Goal: Contribute content: Add original content to the website for others to see

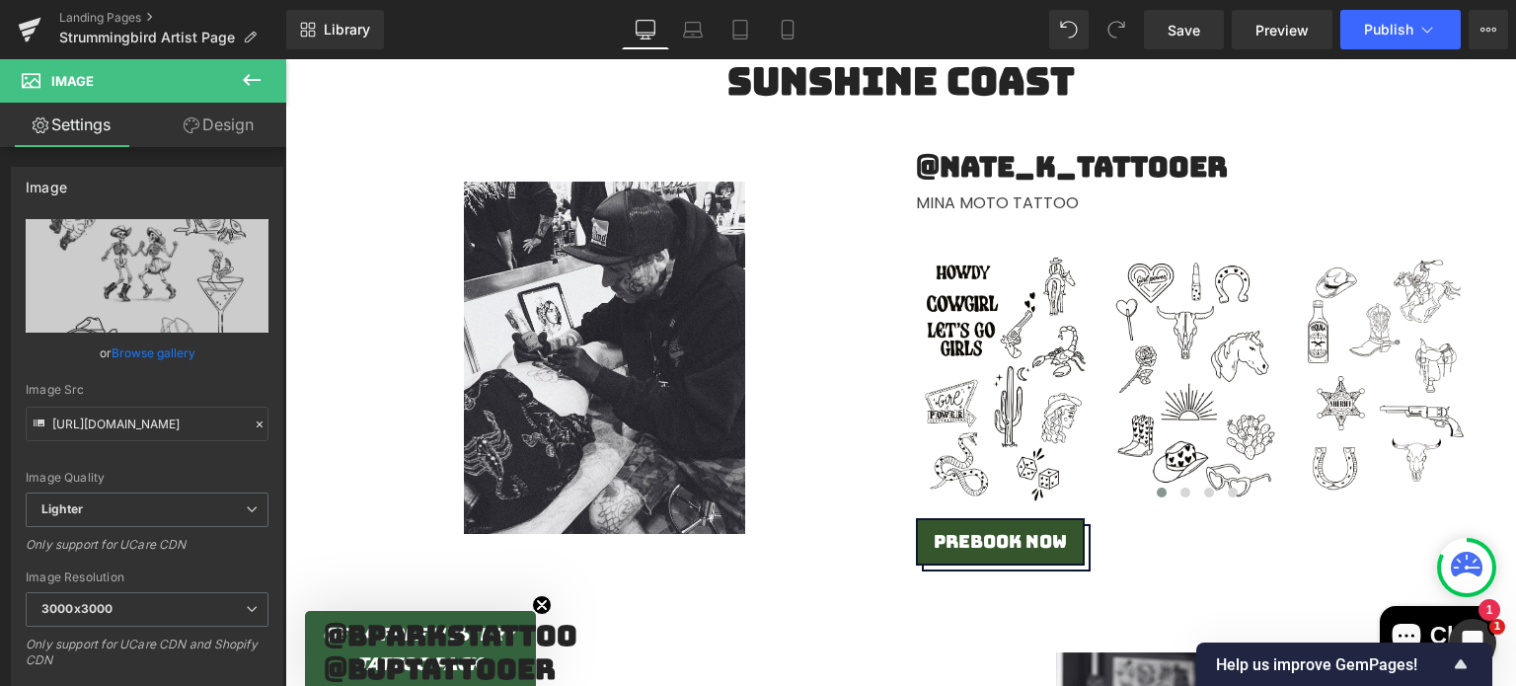
scroll to position [1046, 0]
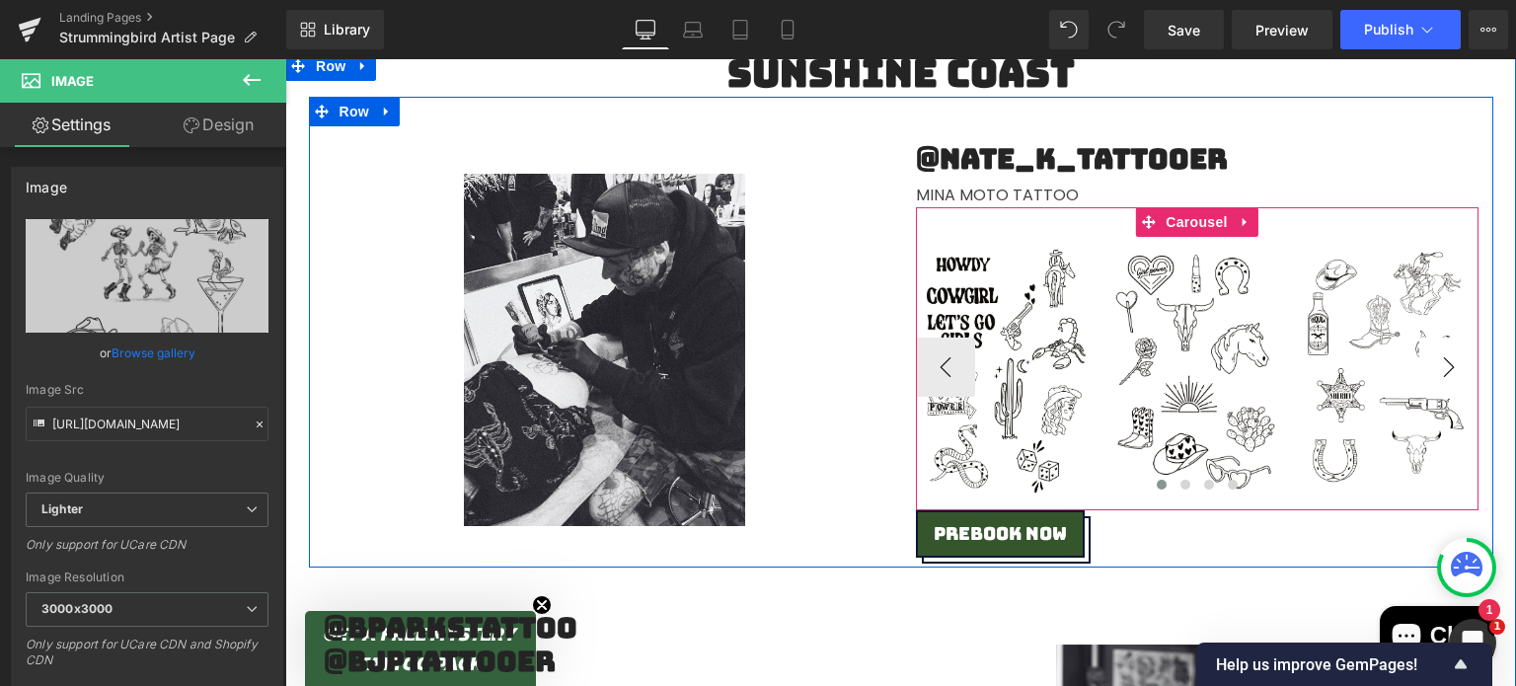
click at [1449, 370] on button "›" at bounding box center [1448, 367] width 59 height 59
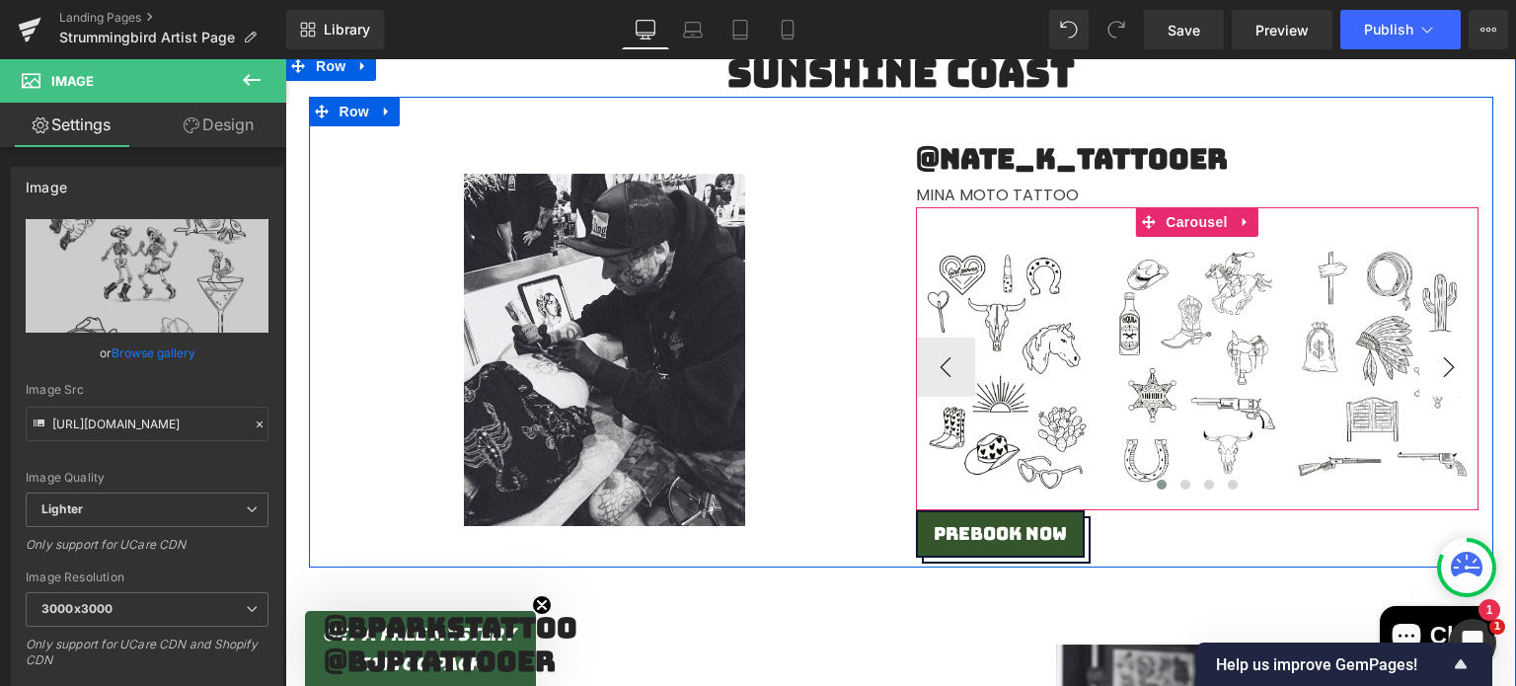
click at [1449, 370] on button "›" at bounding box center [1448, 367] width 59 height 59
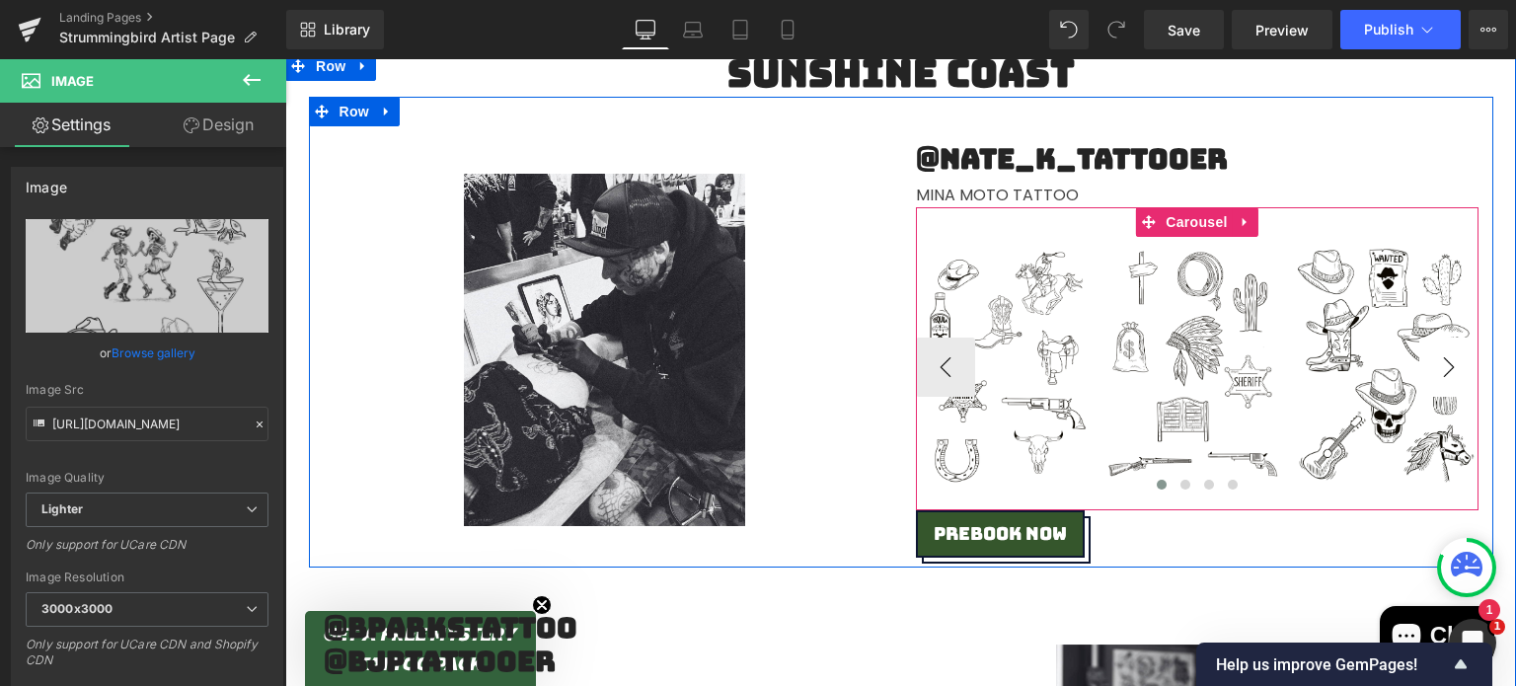
click at [1449, 370] on button "›" at bounding box center [1448, 367] width 59 height 59
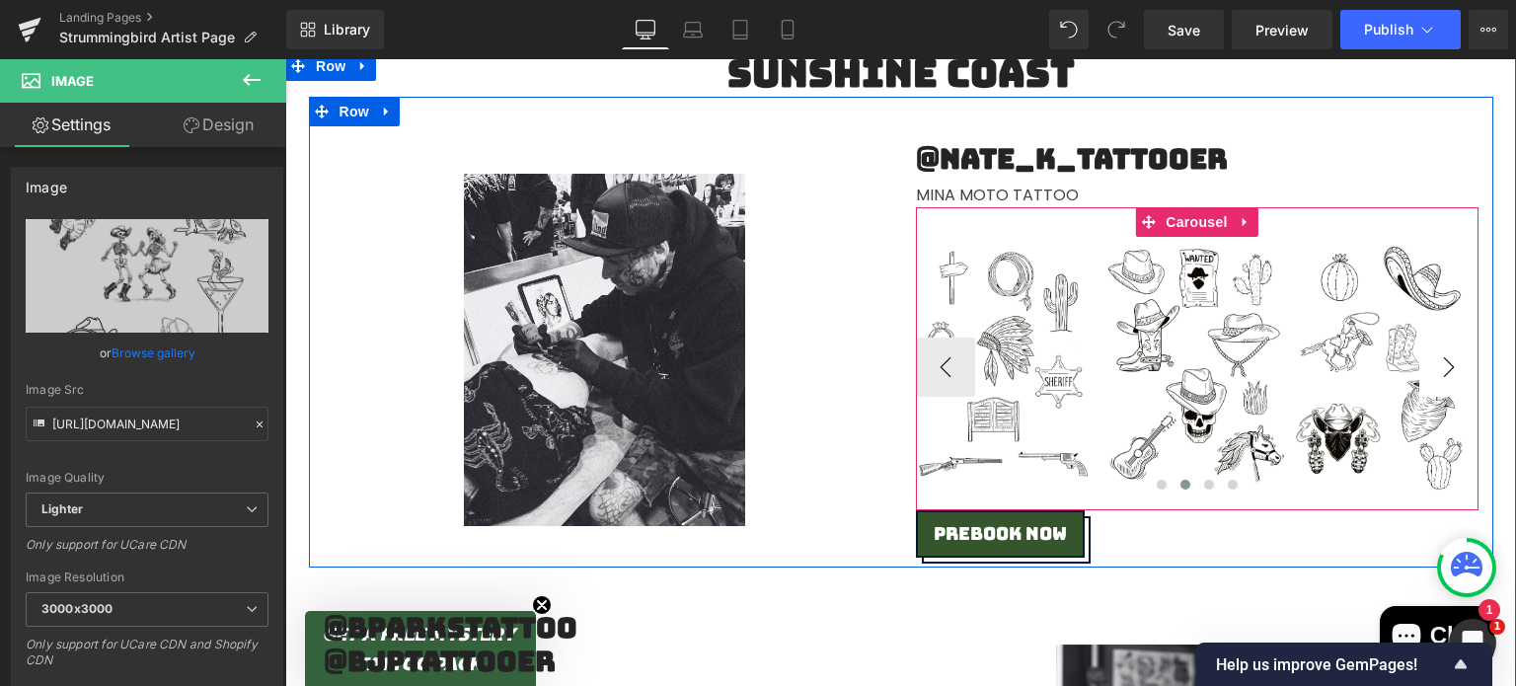
click at [1449, 370] on button "›" at bounding box center [1448, 367] width 59 height 59
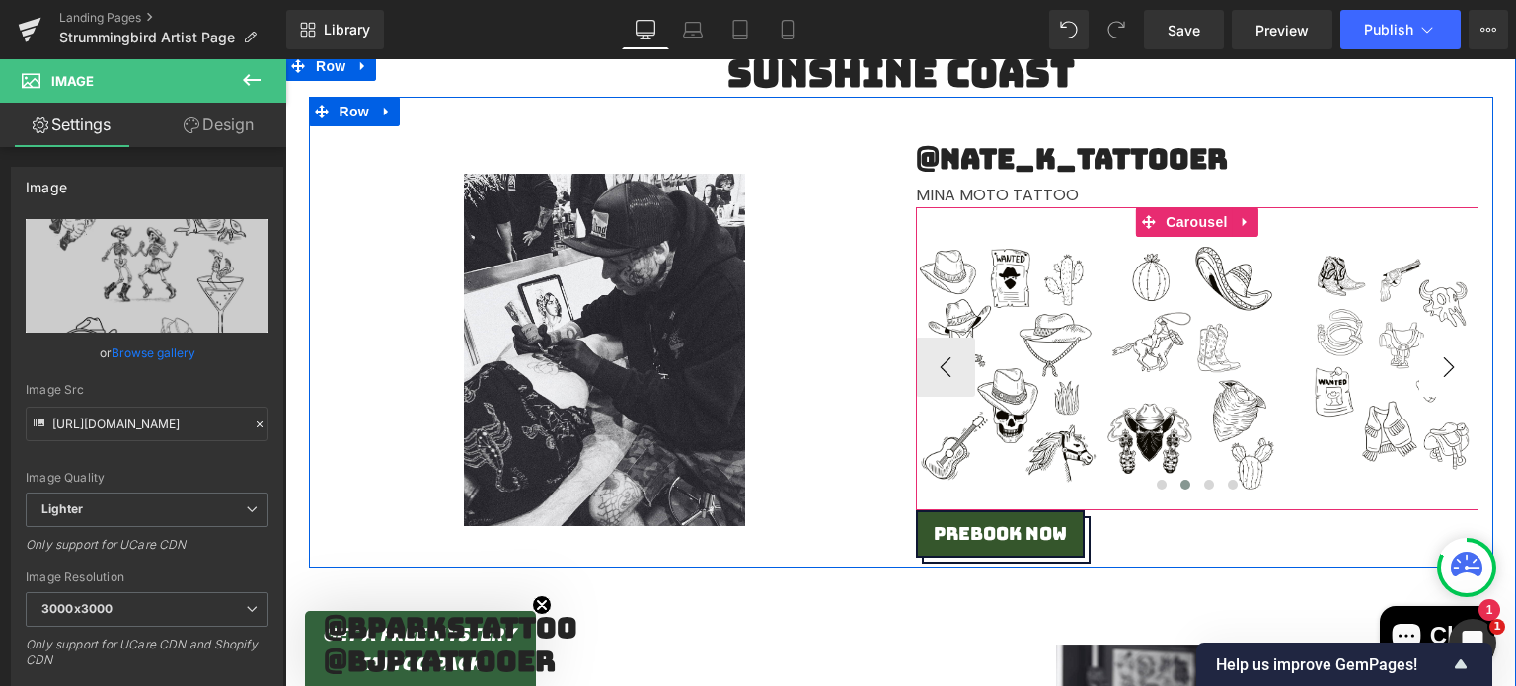
click at [1449, 370] on button "›" at bounding box center [1448, 367] width 59 height 59
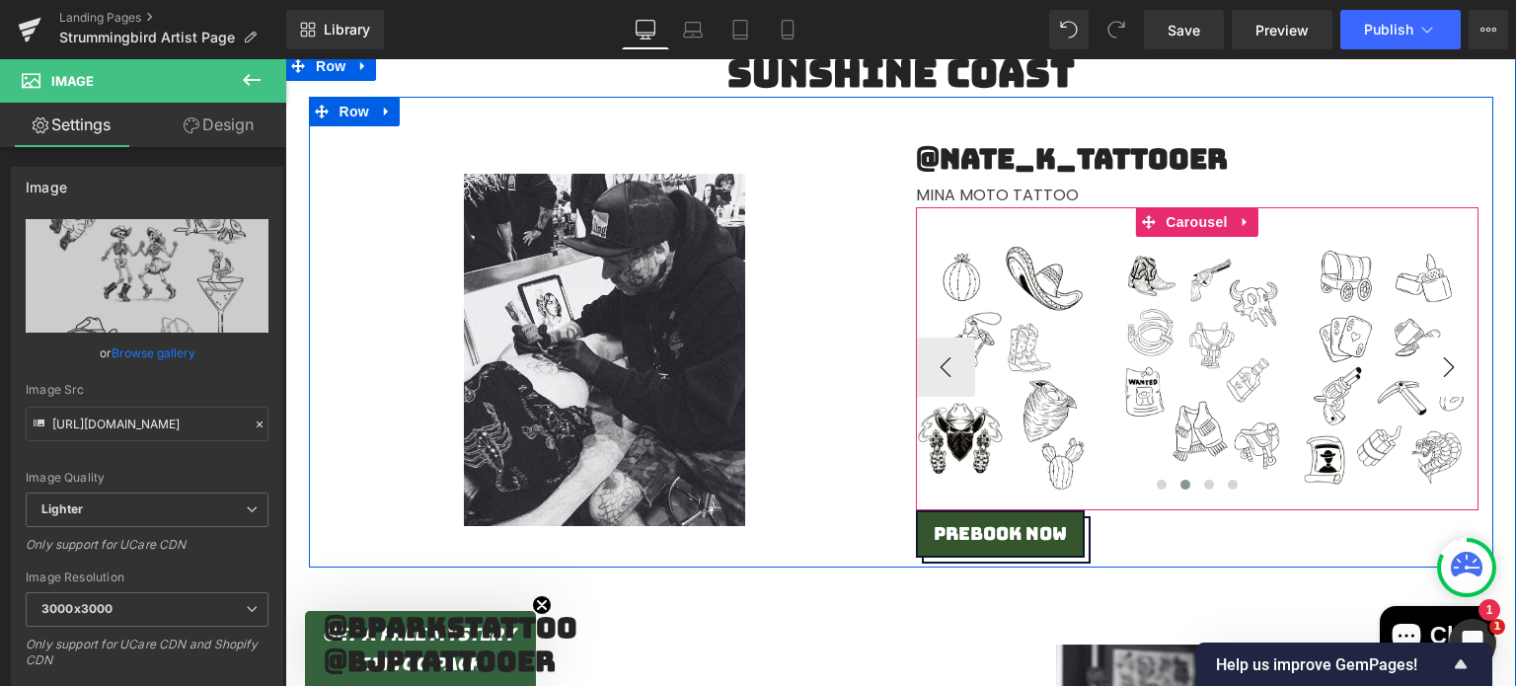
click at [1449, 370] on button "›" at bounding box center [1448, 367] width 59 height 59
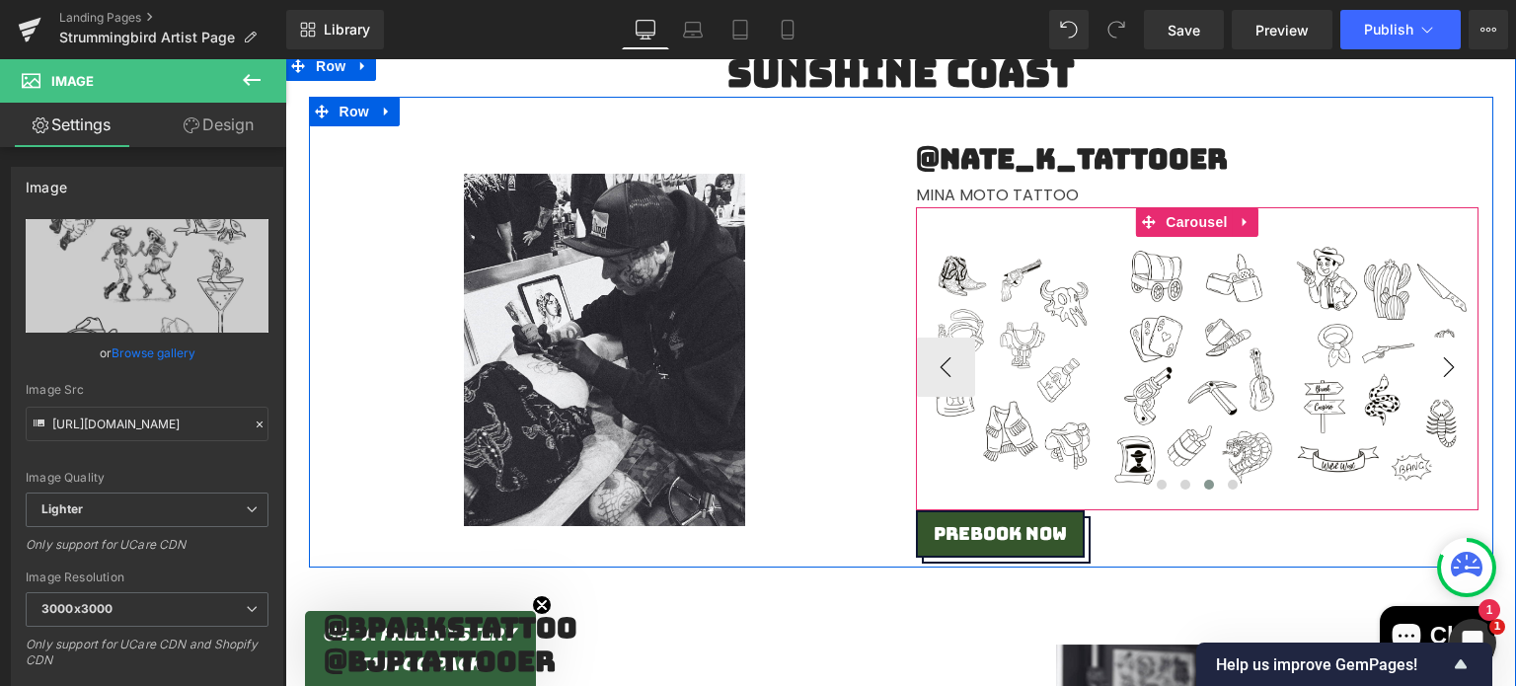
click at [1449, 370] on button "›" at bounding box center [1448, 367] width 59 height 59
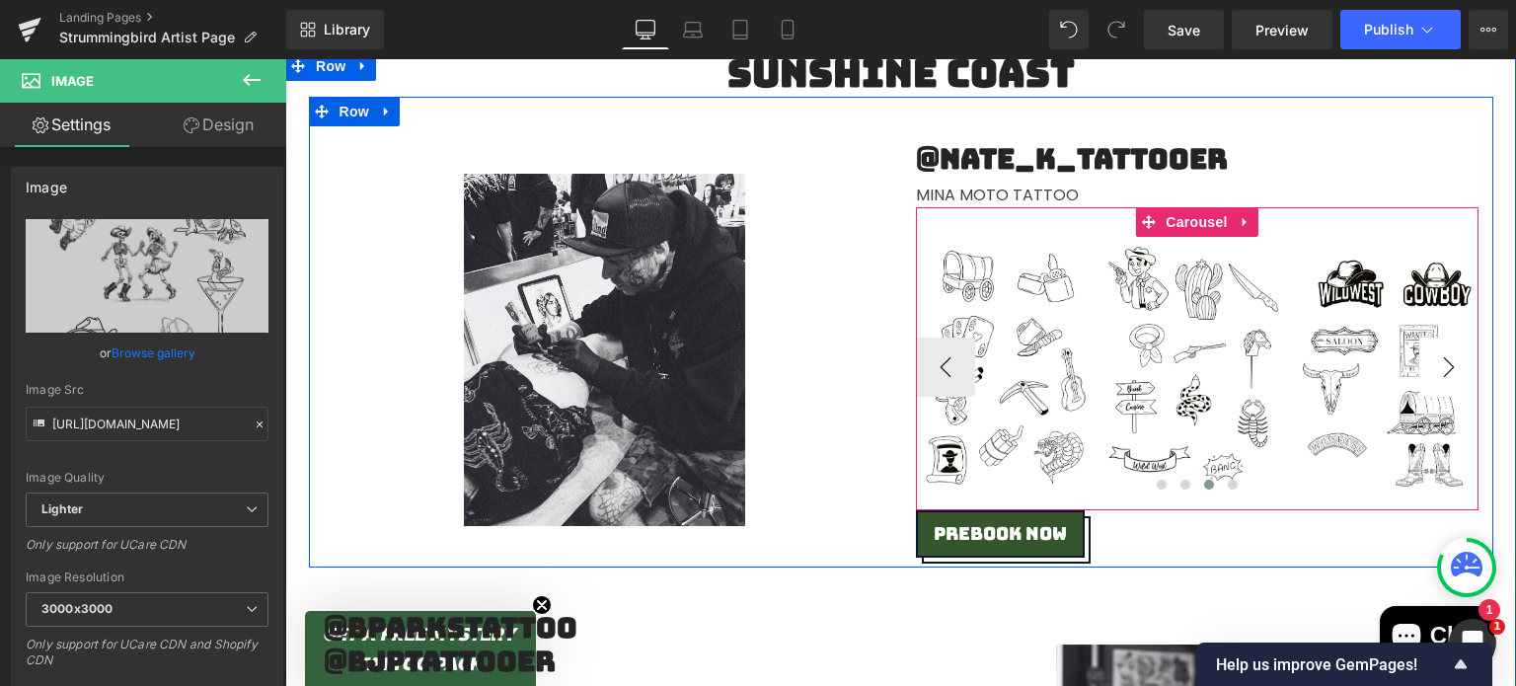
click at [1449, 370] on button "›" at bounding box center [1448, 367] width 59 height 59
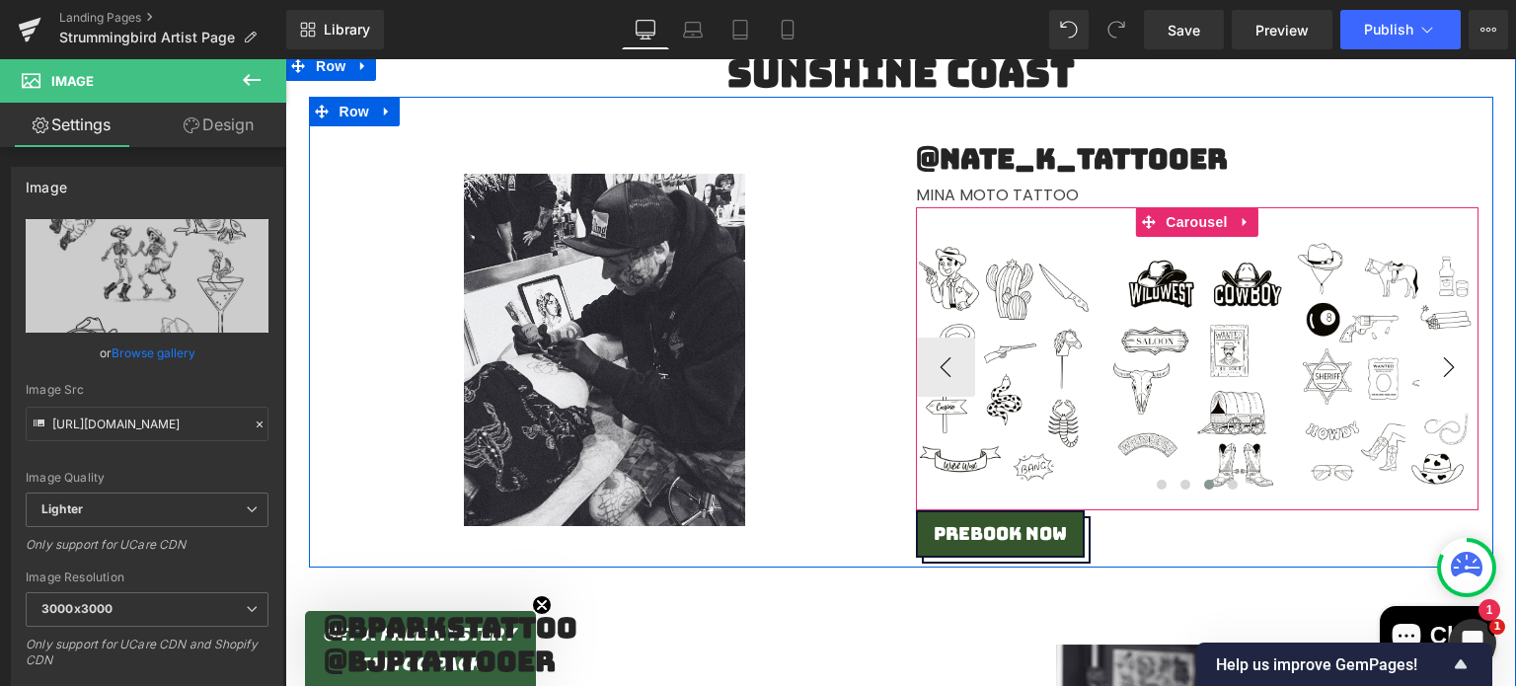
click at [1449, 370] on button "›" at bounding box center [1448, 367] width 59 height 59
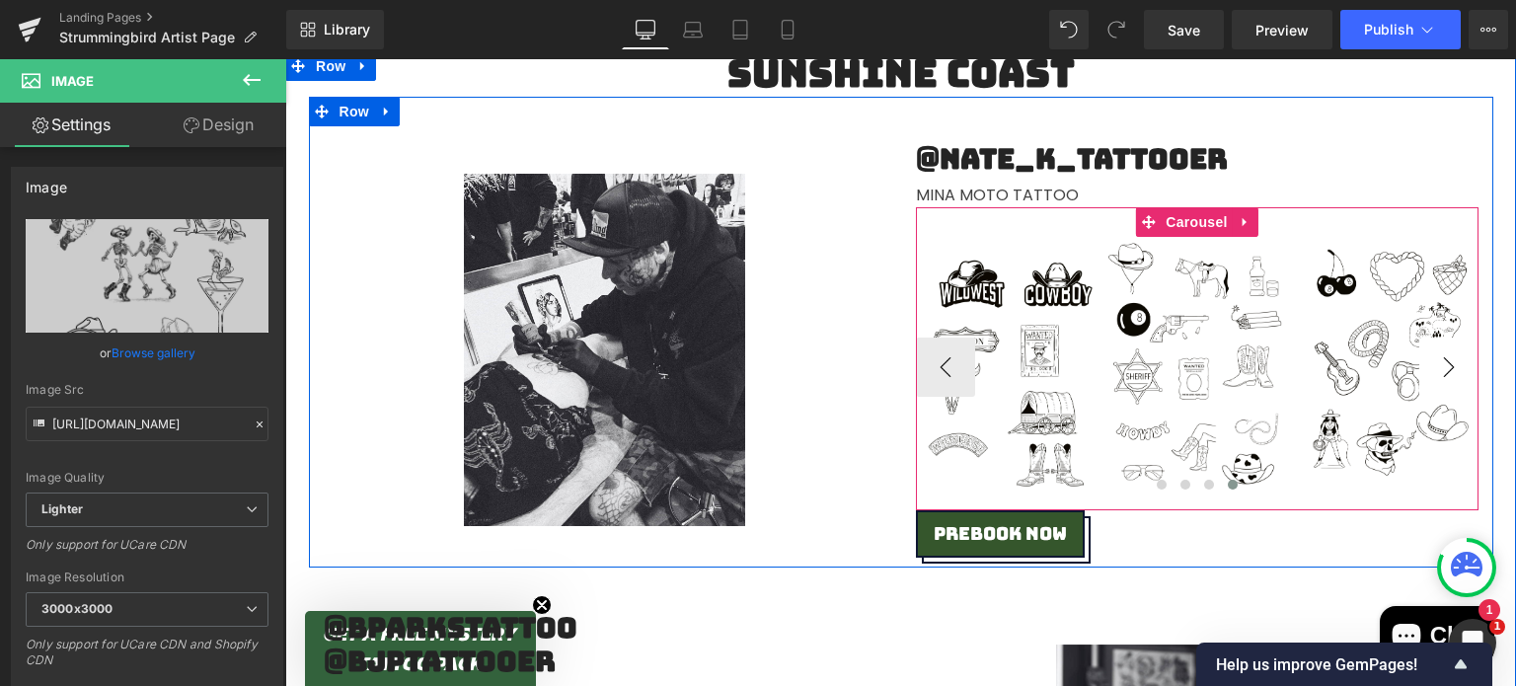
click at [1449, 370] on button "›" at bounding box center [1448, 367] width 59 height 59
click at [1448, 370] on button "›" at bounding box center [1448, 367] width 59 height 59
click at [1446, 369] on button "›" at bounding box center [1448, 367] width 59 height 59
click at [1190, 225] on span "Carousel" at bounding box center [1196, 223] width 71 height 30
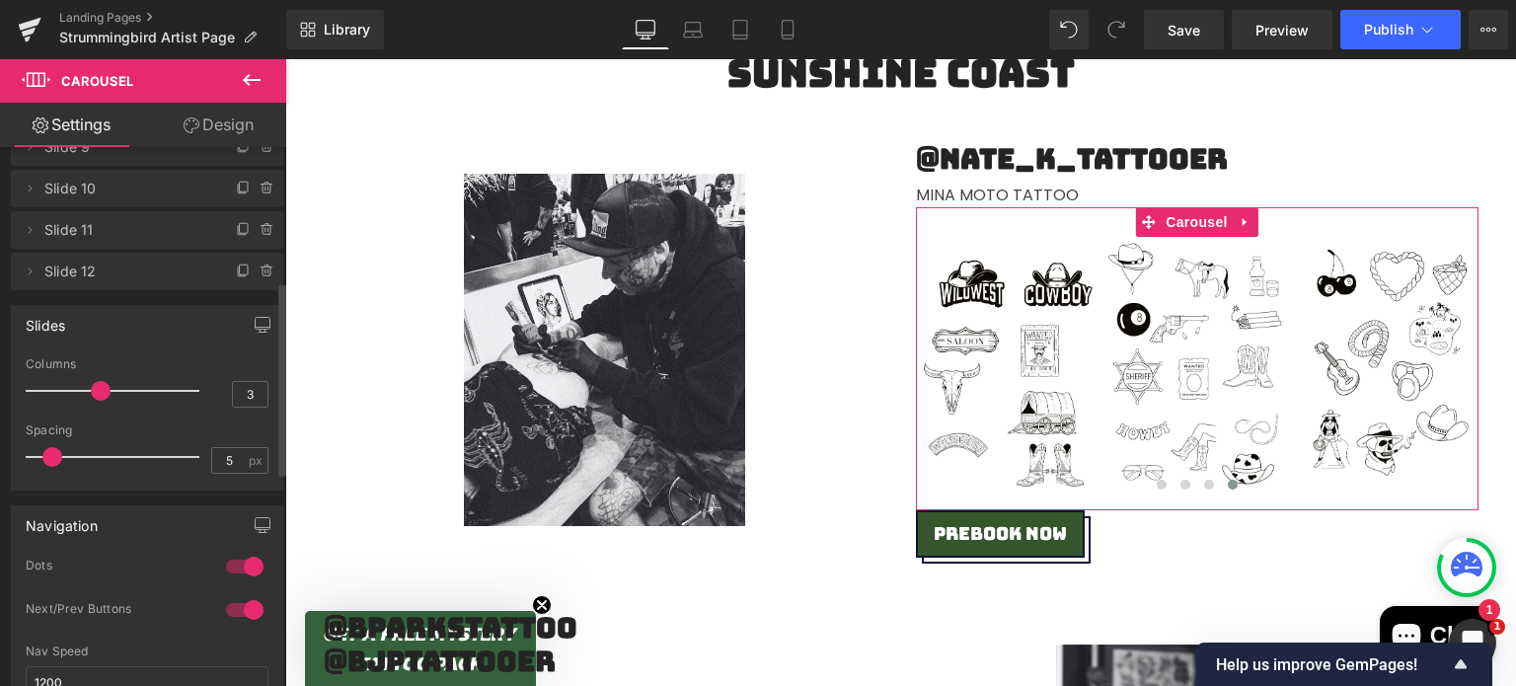
scroll to position [383, 0]
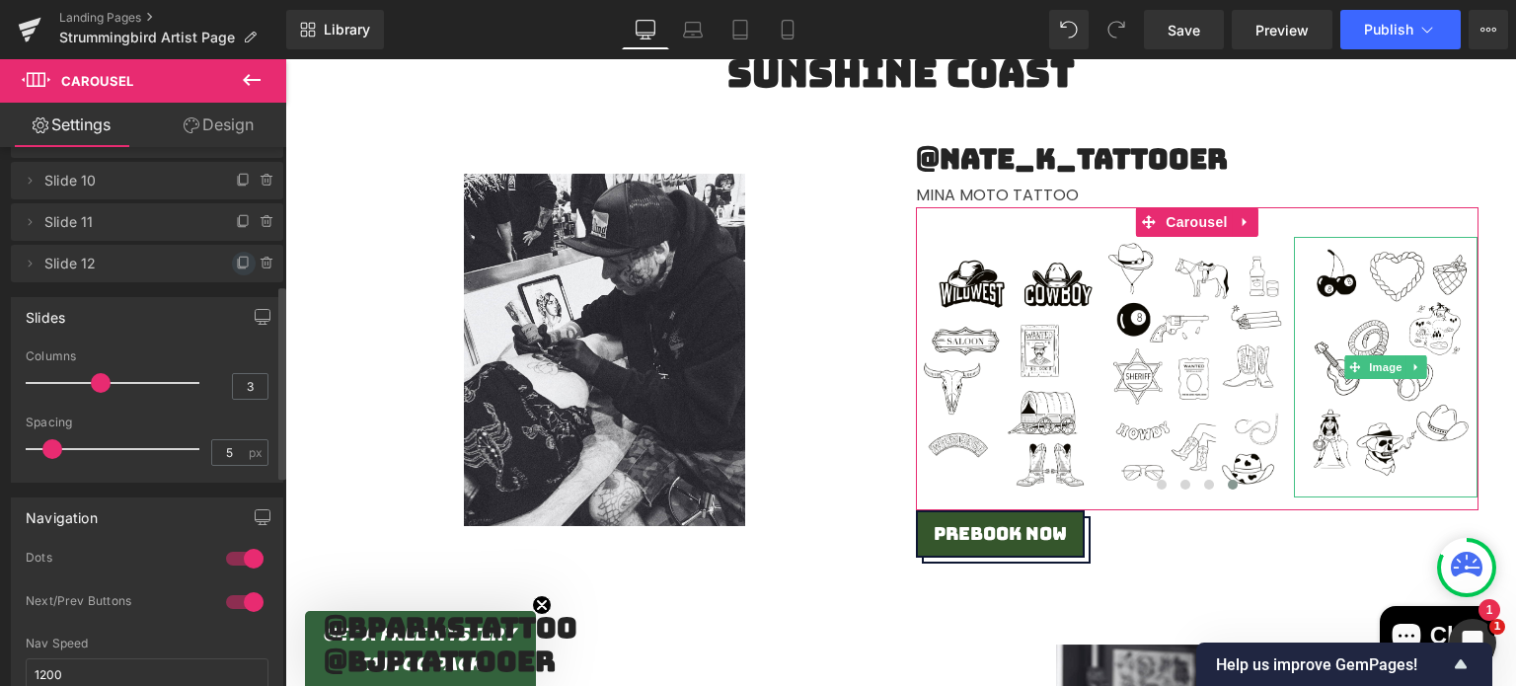
click at [237, 263] on icon at bounding box center [244, 264] width 16 height 16
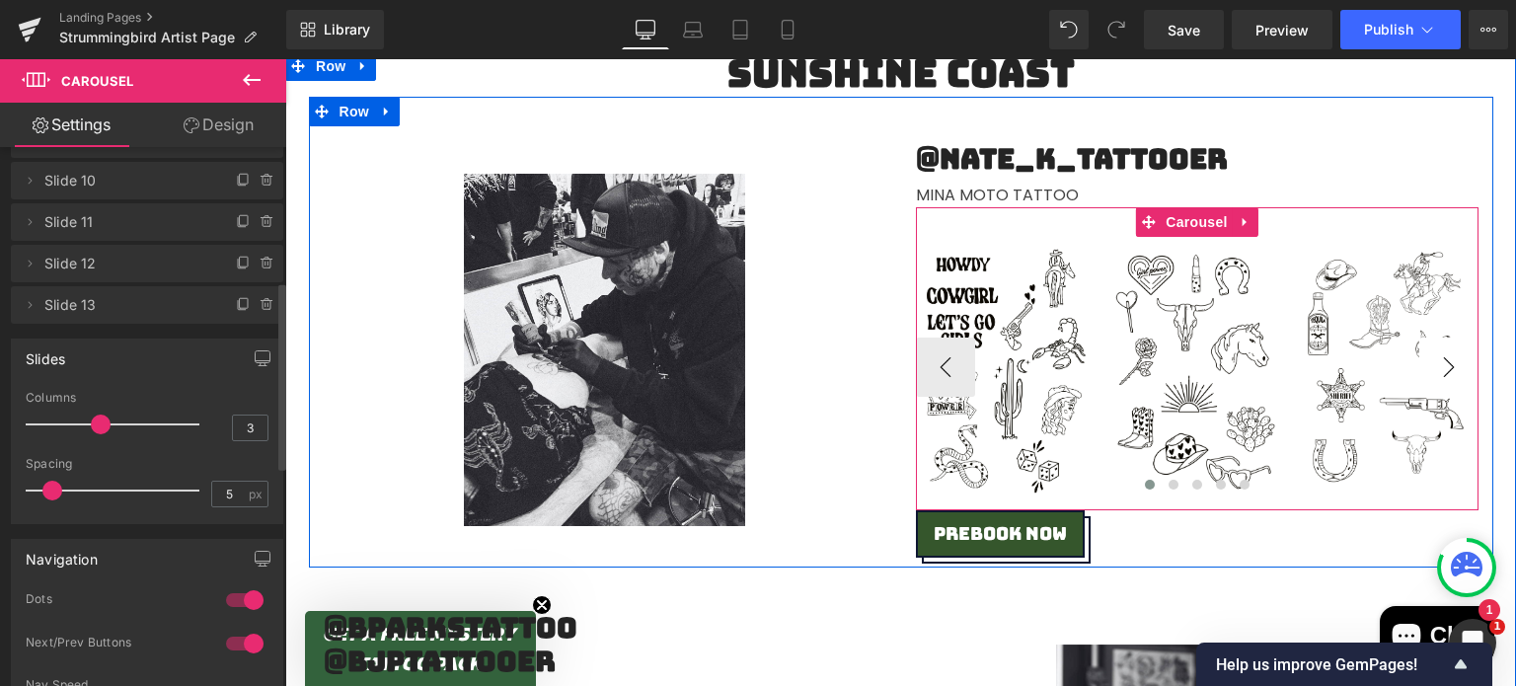
click at [1452, 368] on button "›" at bounding box center [1448, 367] width 59 height 59
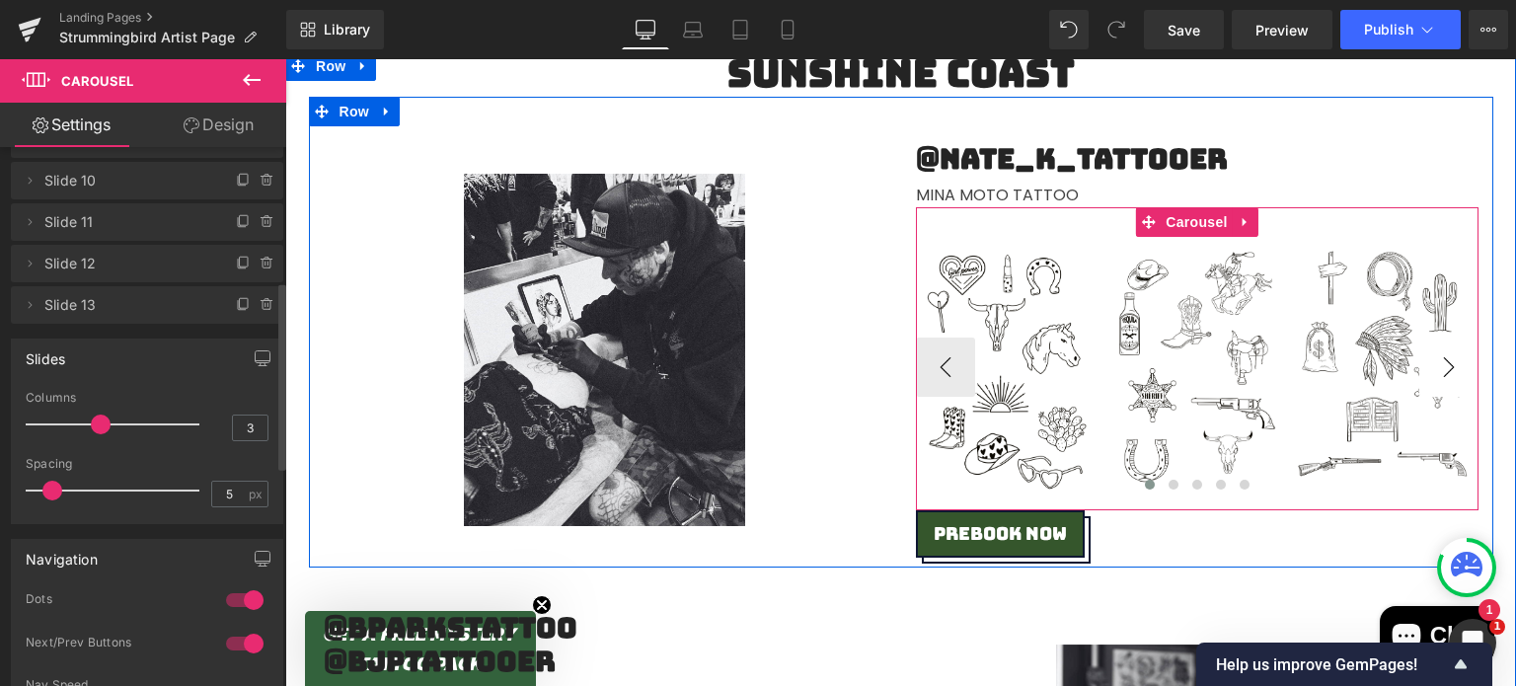
click at [1452, 368] on button "›" at bounding box center [1448, 367] width 59 height 59
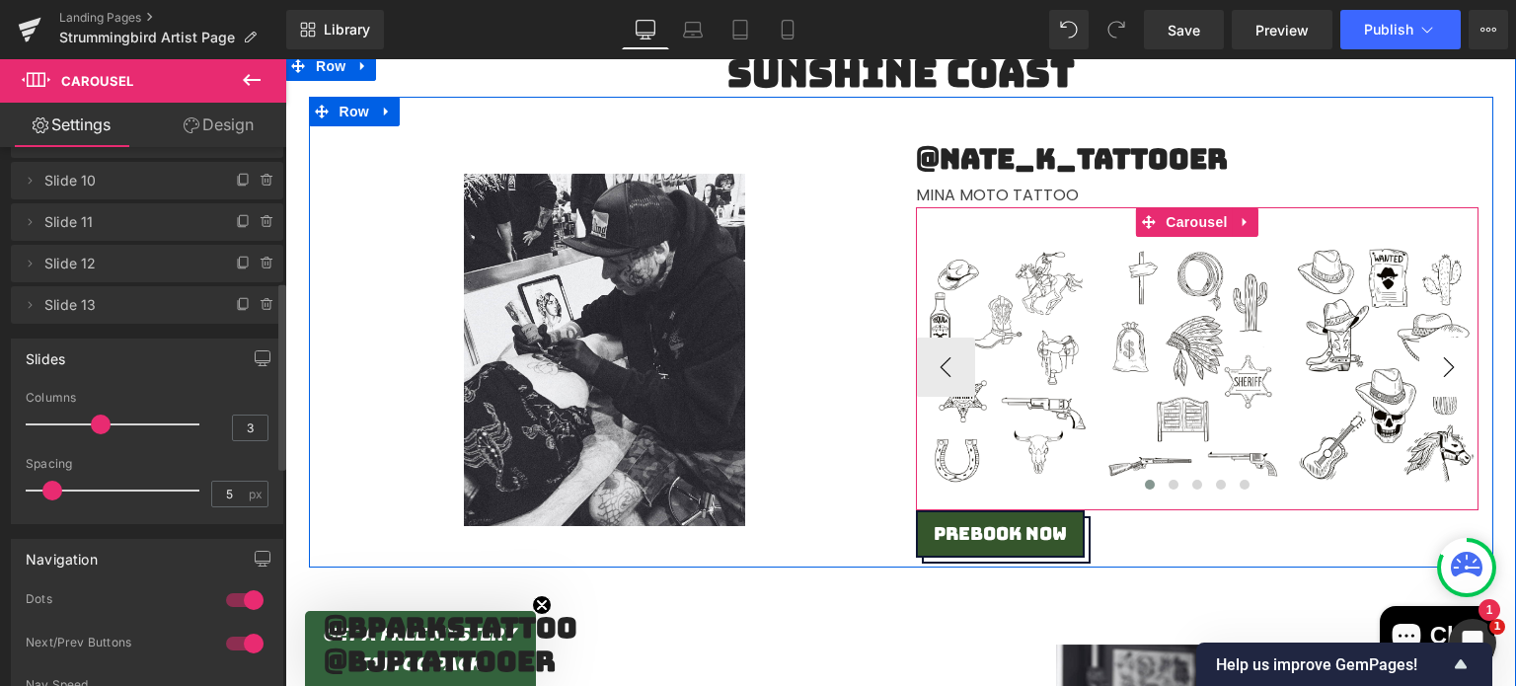
click at [1452, 368] on button "›" at bounding box center [1448, 367] width 59 height 59
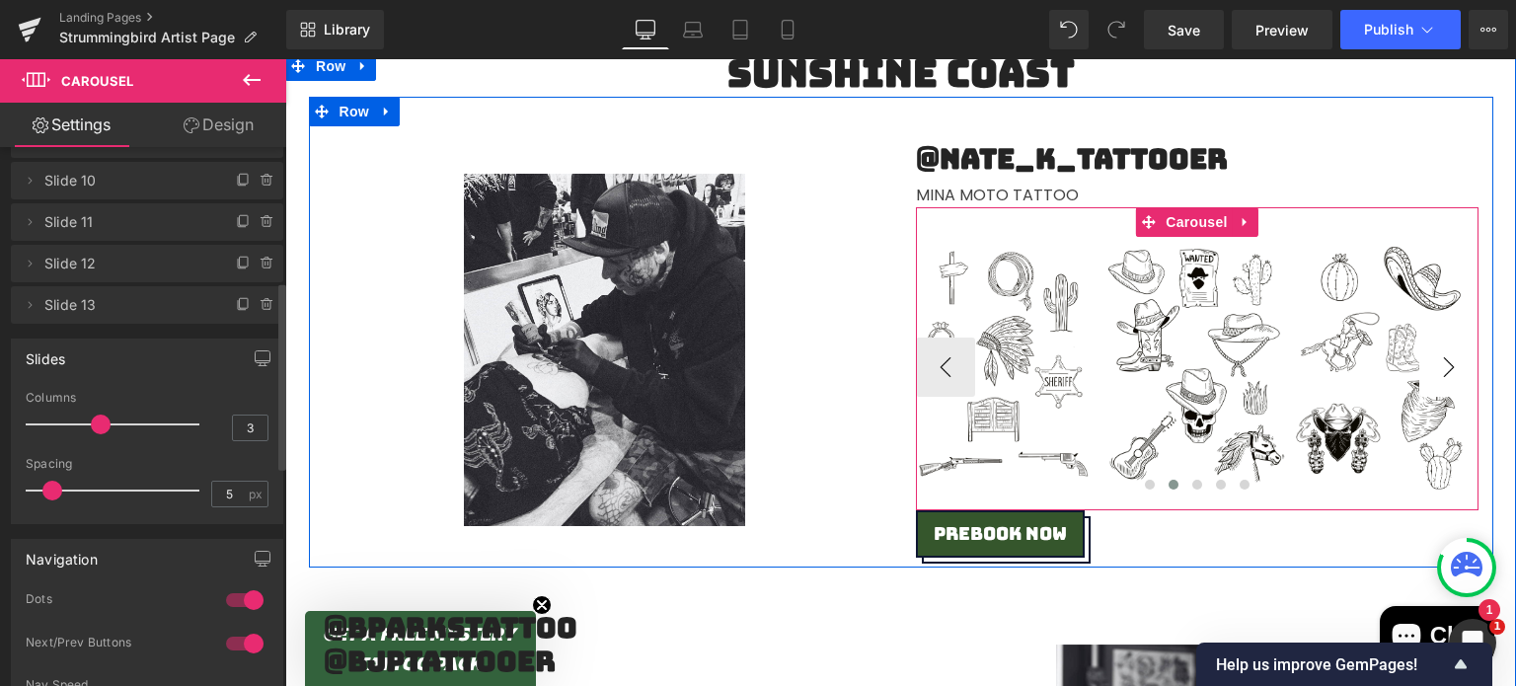
click at [1452, 368] on button "›" at bounding box center [1448, 367] width 59 height 59
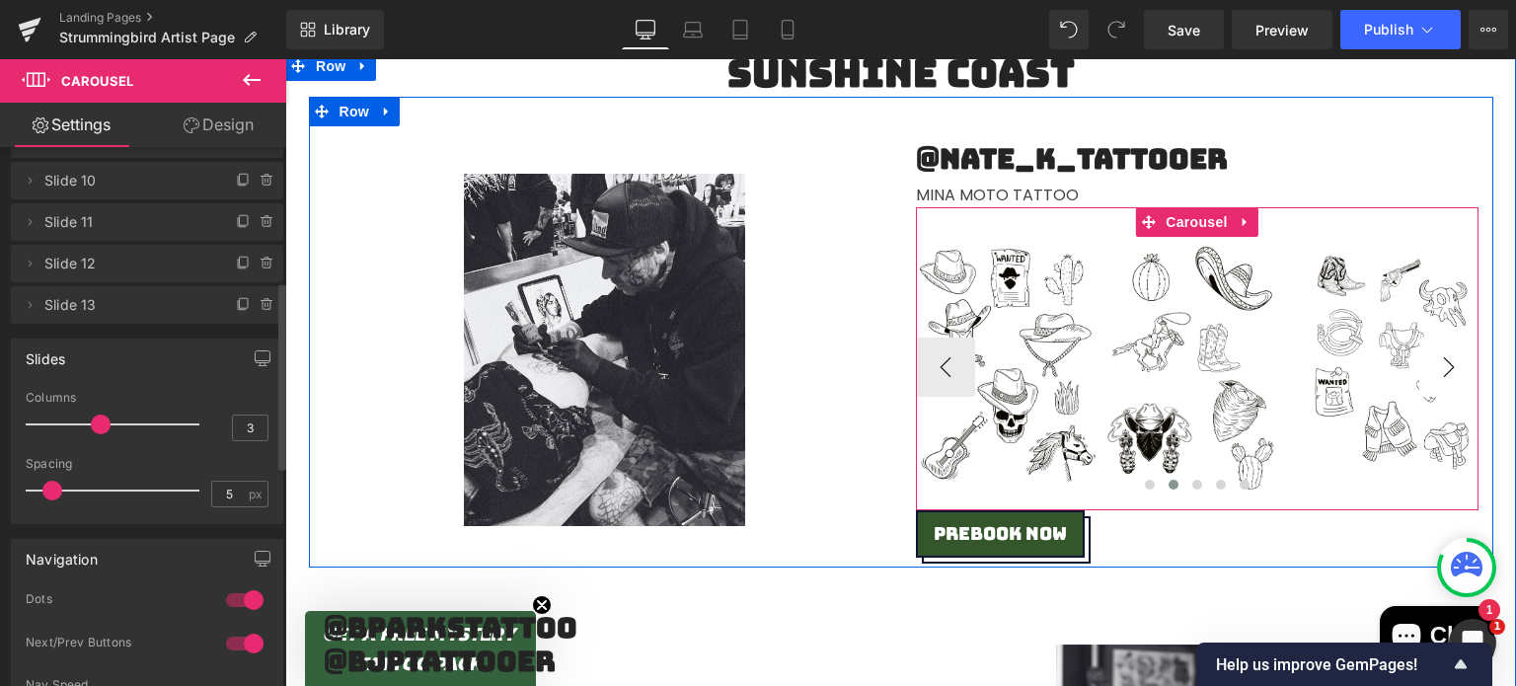
click at [1452, 368] on button "›" at bounding box center [1448, 367] width 59 height 59
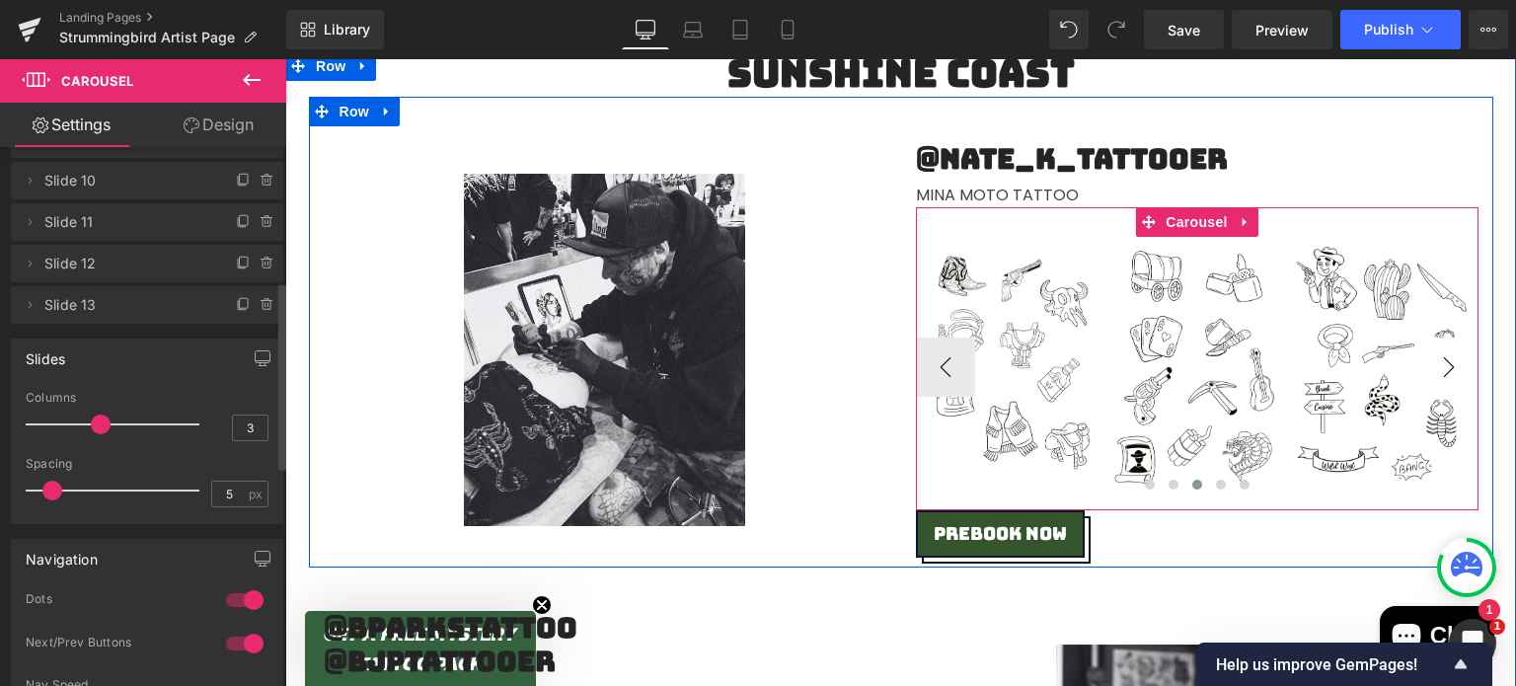
click at [1452, 368] on button "›" at bounding box center [1448, 367] width 59 height 59
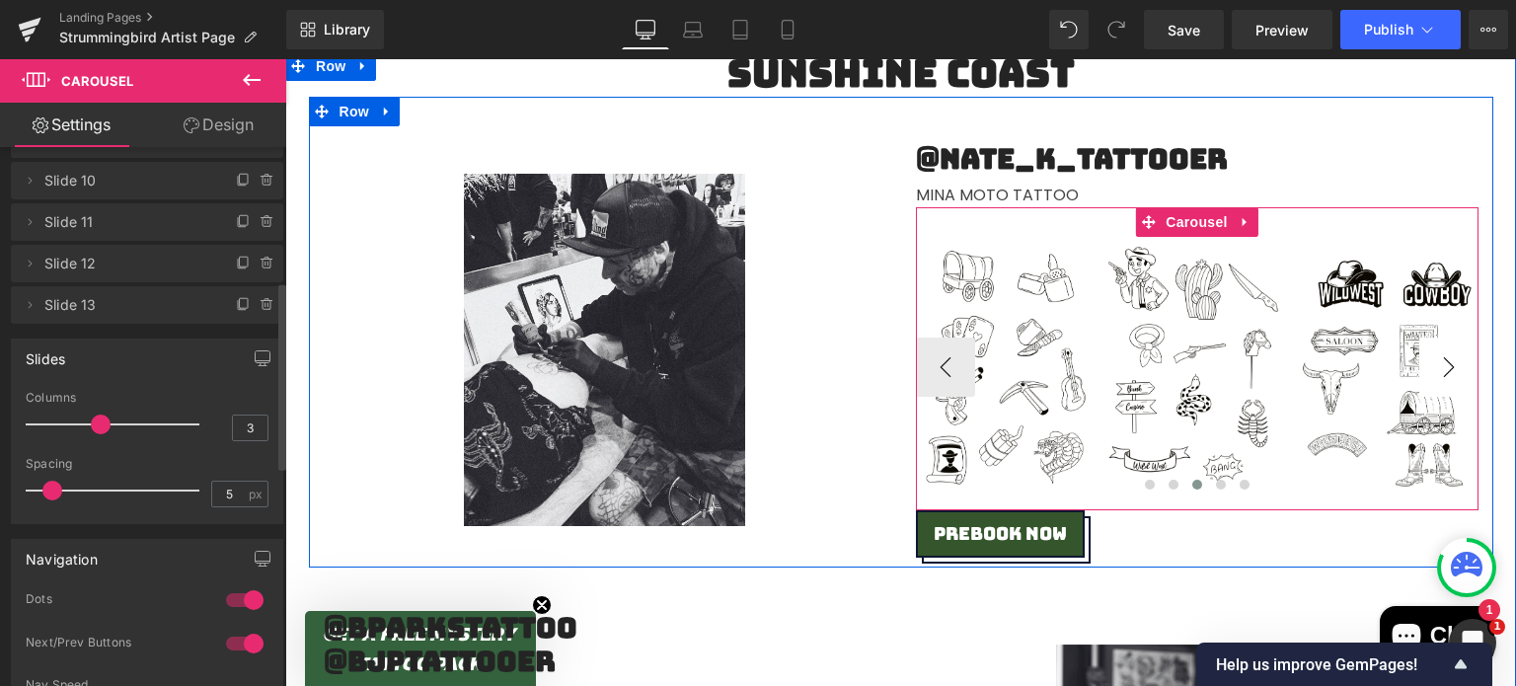
click at [1452, 368] on button "›" at bounding box center [1448, 367] width 59 height 59
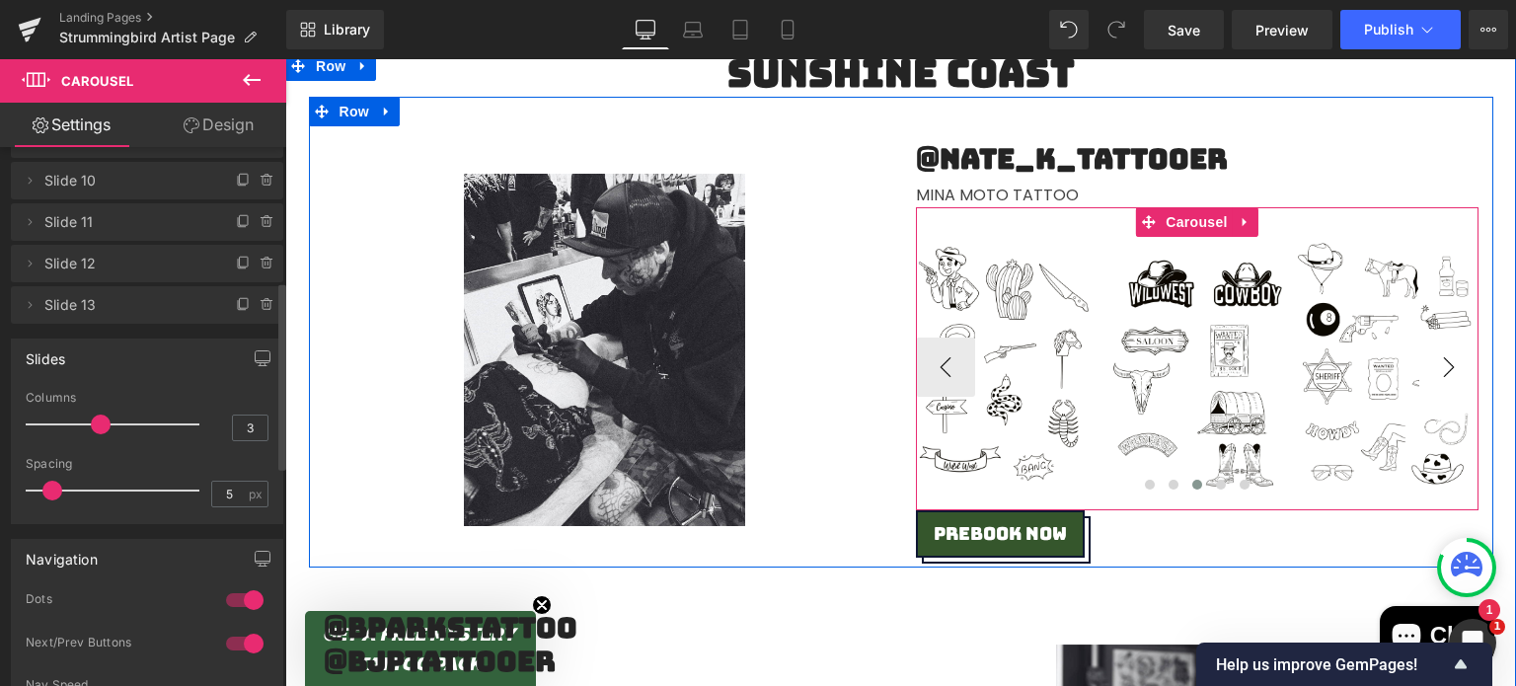
click at [1452, 368] on button "›" at bounding box center [1448, 367] width 59 height 59
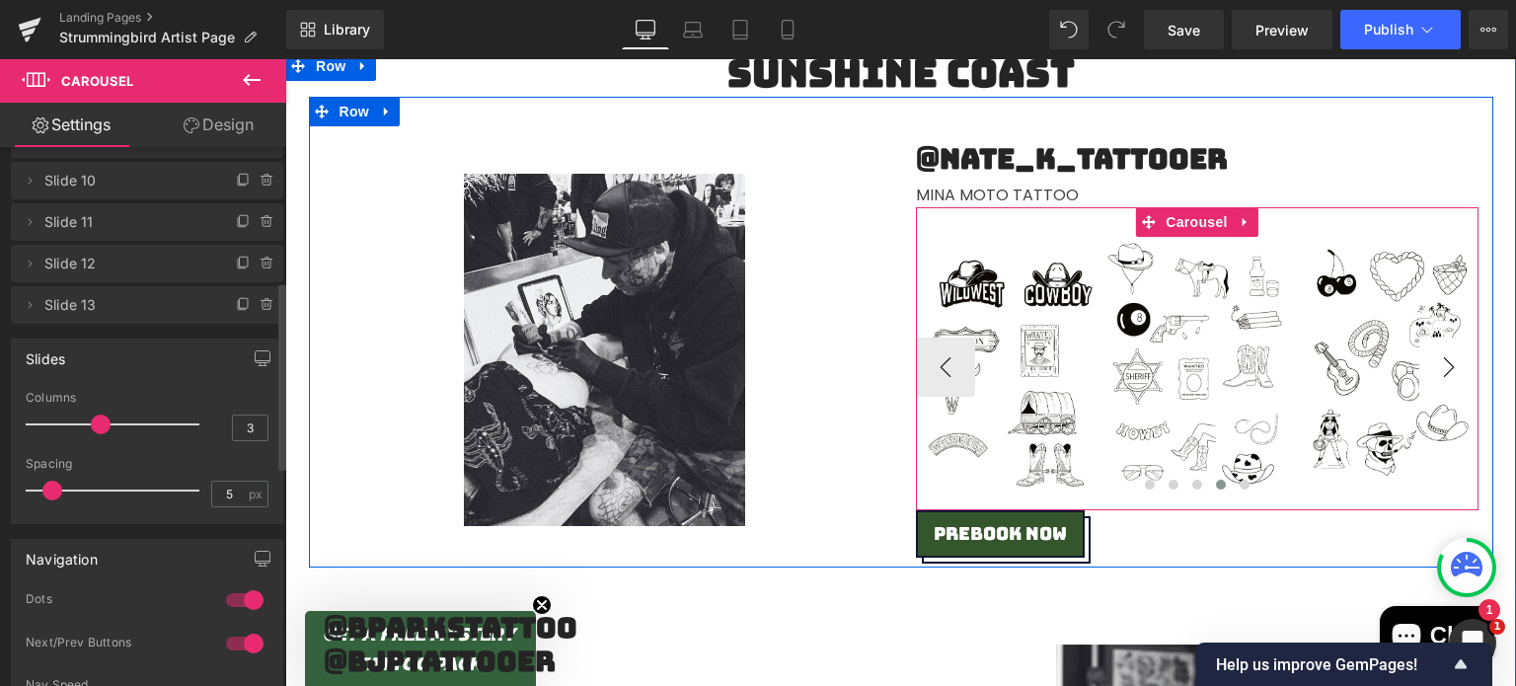
click at [1452, 368] on button "›" at bounding box center [1448, 367] width 59 height 59
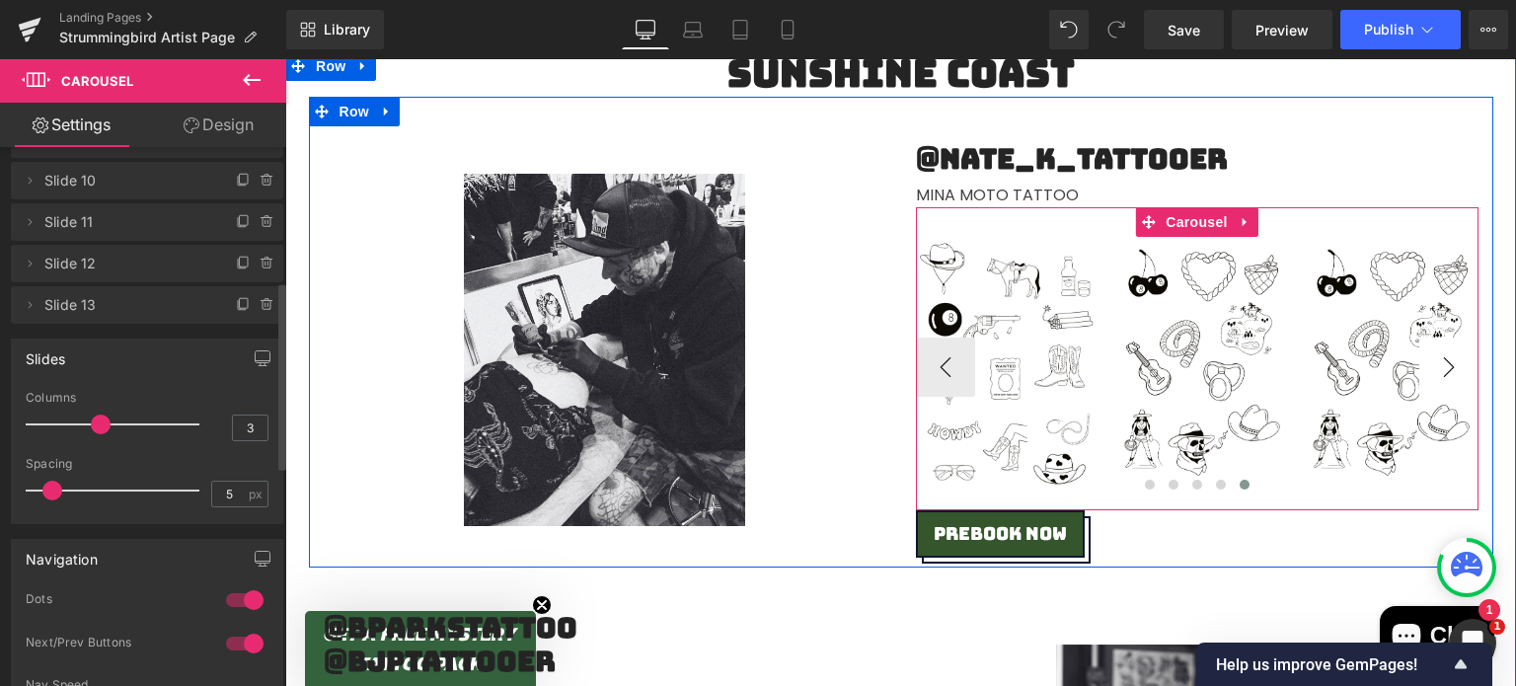
click at [1452, 368] on button "›" at bounding box center [1448, 367] width 59 height 59
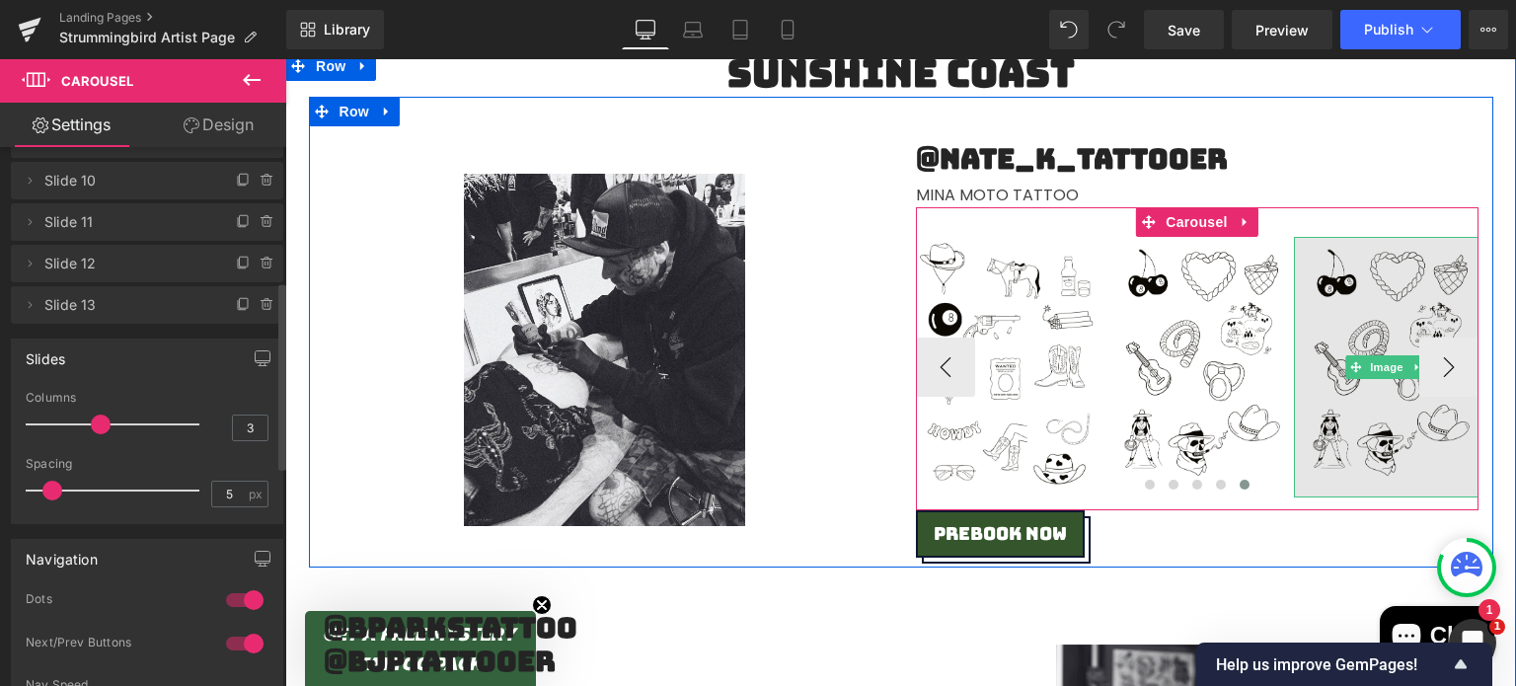
click at [1378, 344] on img at bounding box center [1386, 367] width 185 height 261
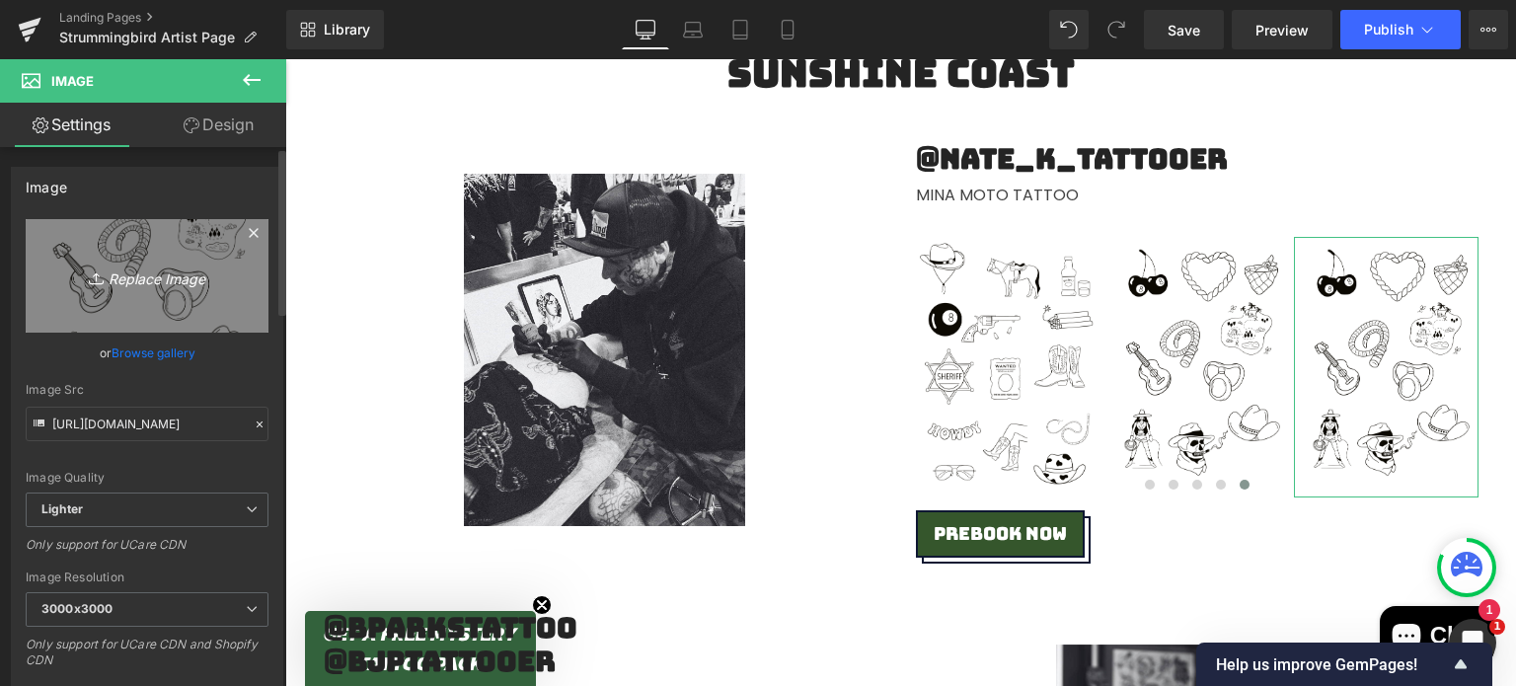
click at [126, 284] on icon "Replace Image" at bounding box center [147, 276] width 158 height 25
type input "C:\fakepath\Untitled_Artwork (12).jpg"
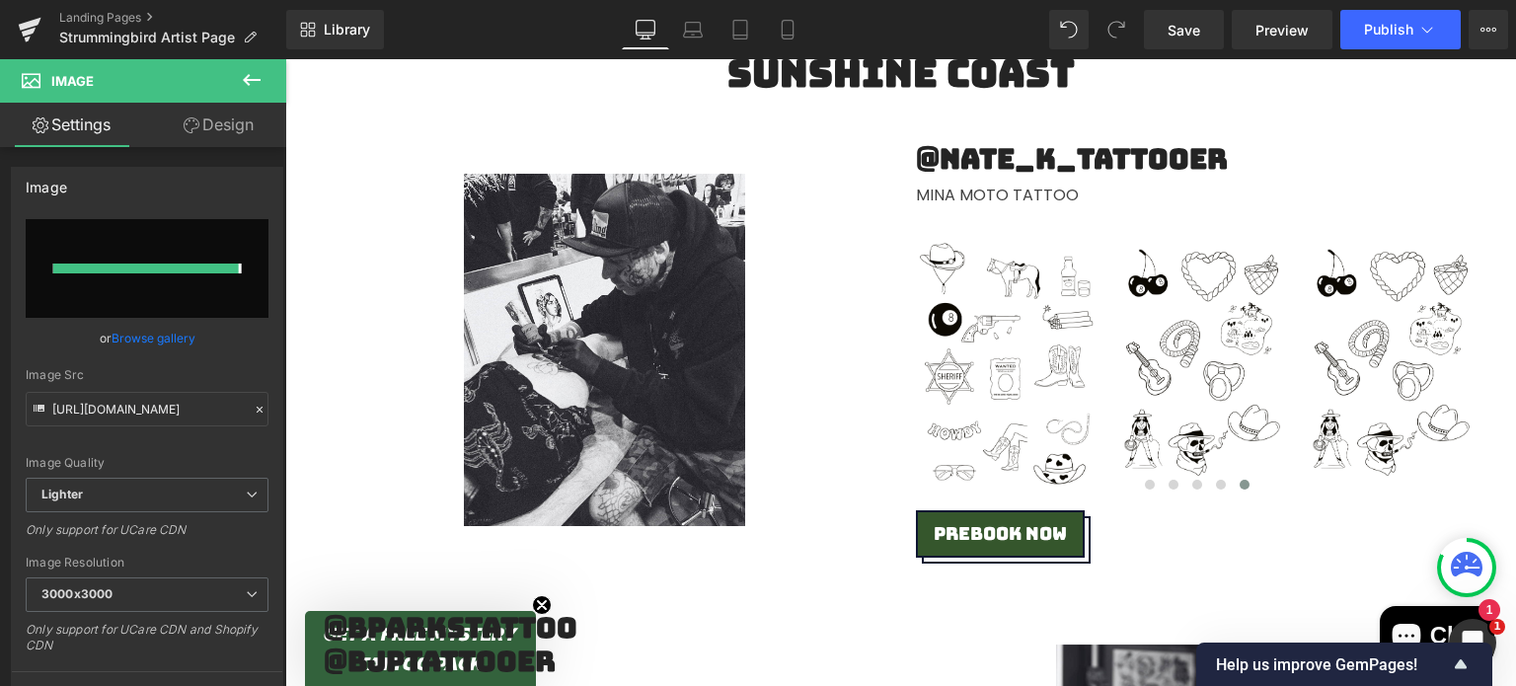
type input "[URL][DOMAIN_NAME]"
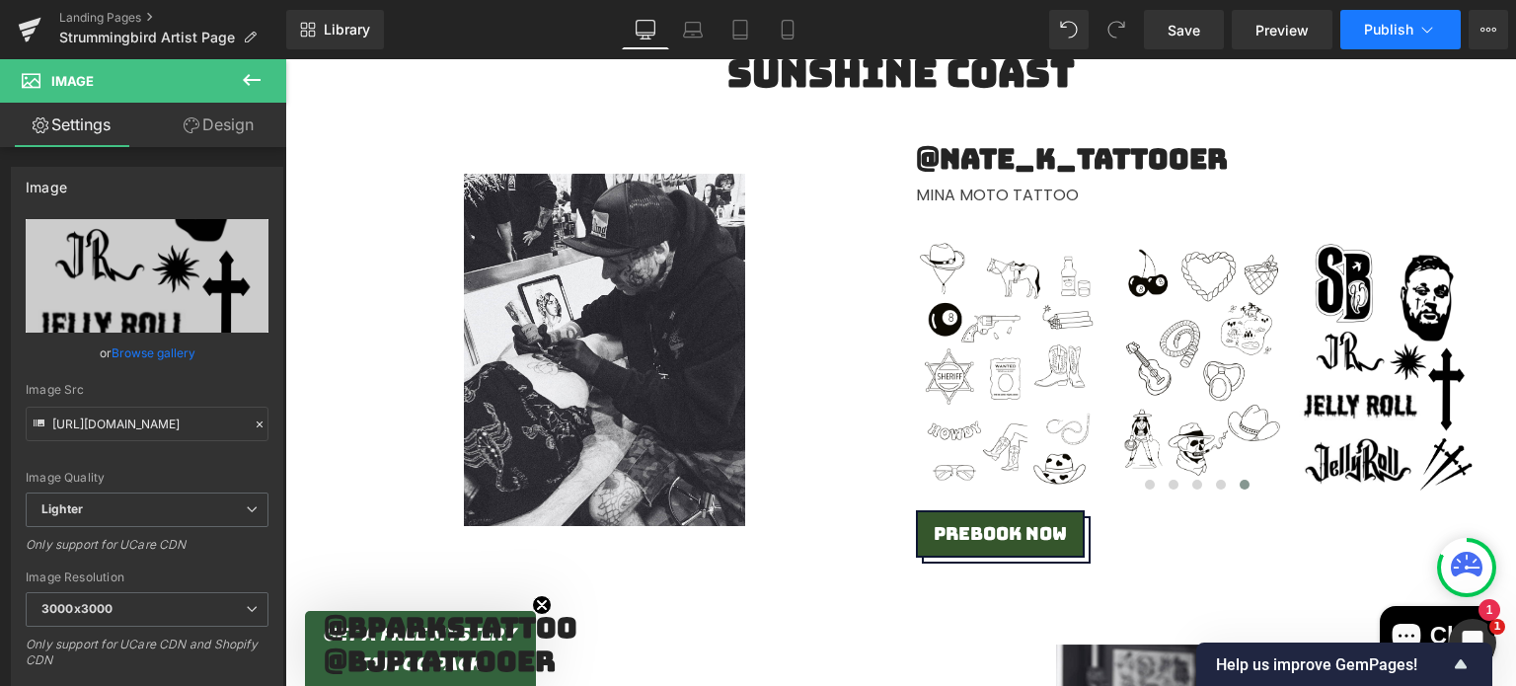
click at [1375, 27] on span "Publish" at bounding box center [1388, 30] width 49 height 16
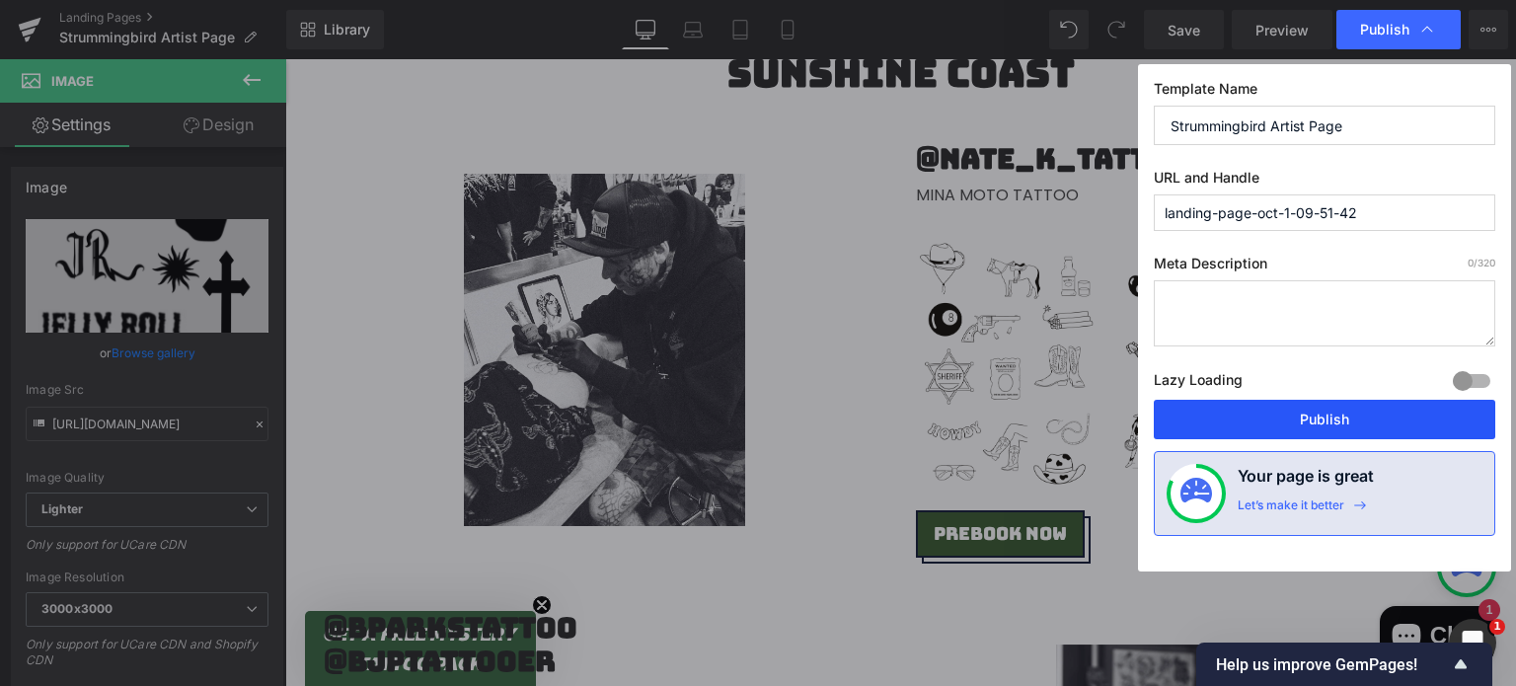
click at [1261, 424] on button "Publish" at bounding box center [1324, 419] width 341 height 39
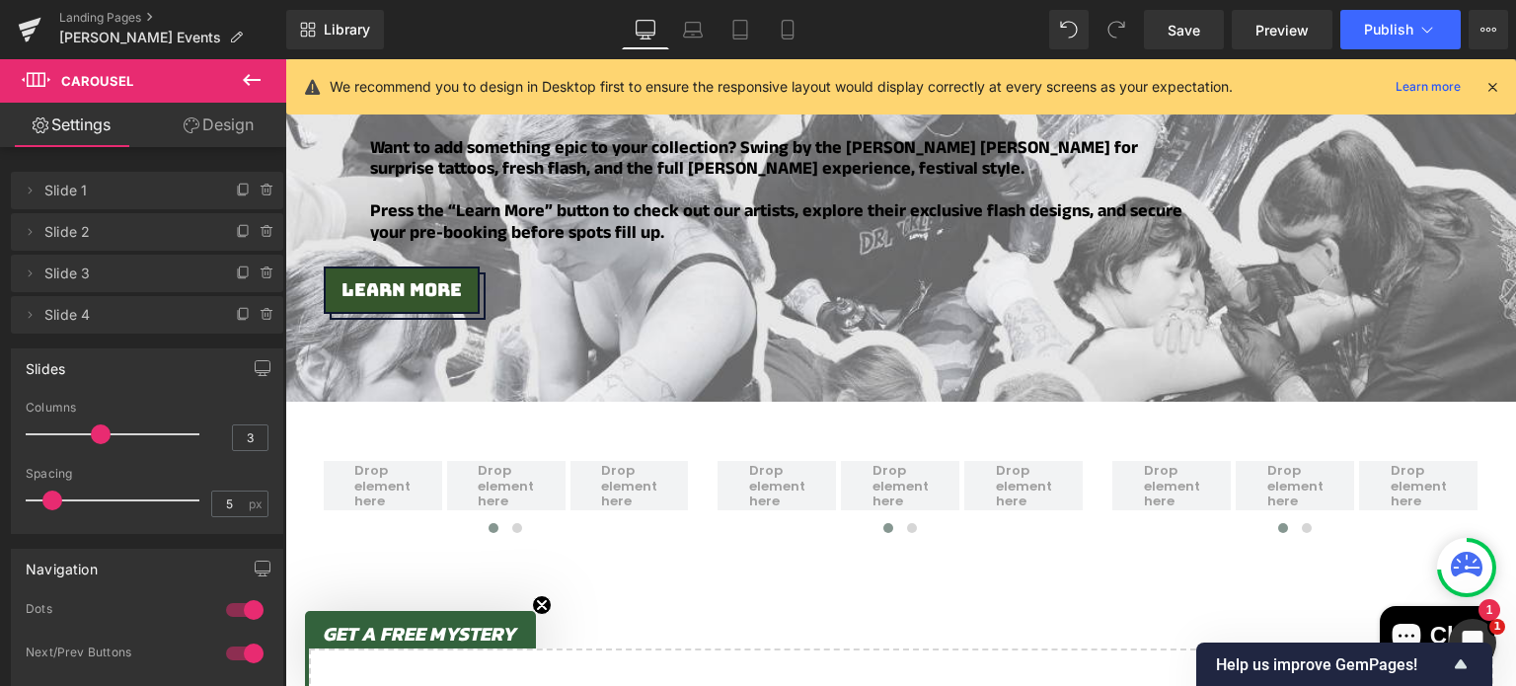
scroll to position [823, 0]
click at [252, 86] on icon at bounding box center [252, 80] width 24 height 24
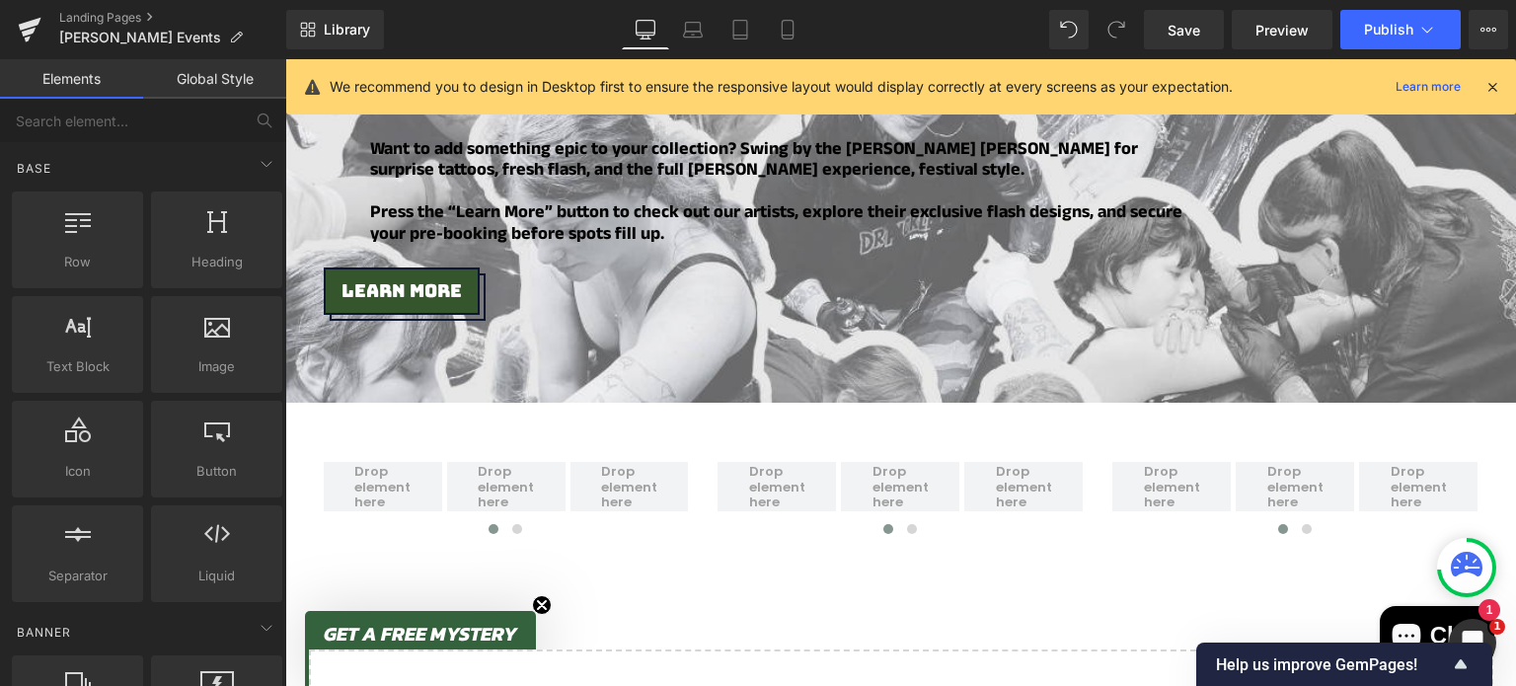
scroll to position [0, 0]
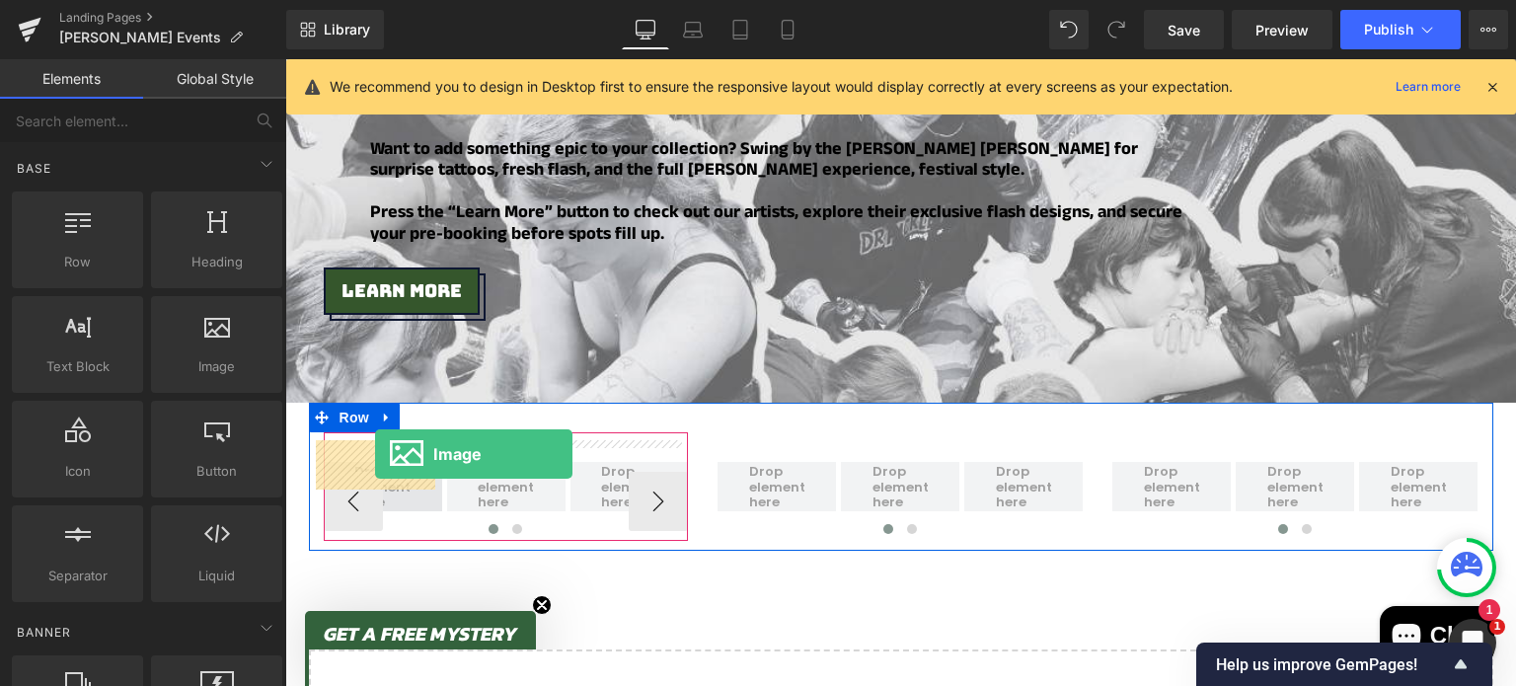
drag, startPoint x: 488, startPoint y: 405, endPoint x: 375, endPoint y: 453, distance: 122.5
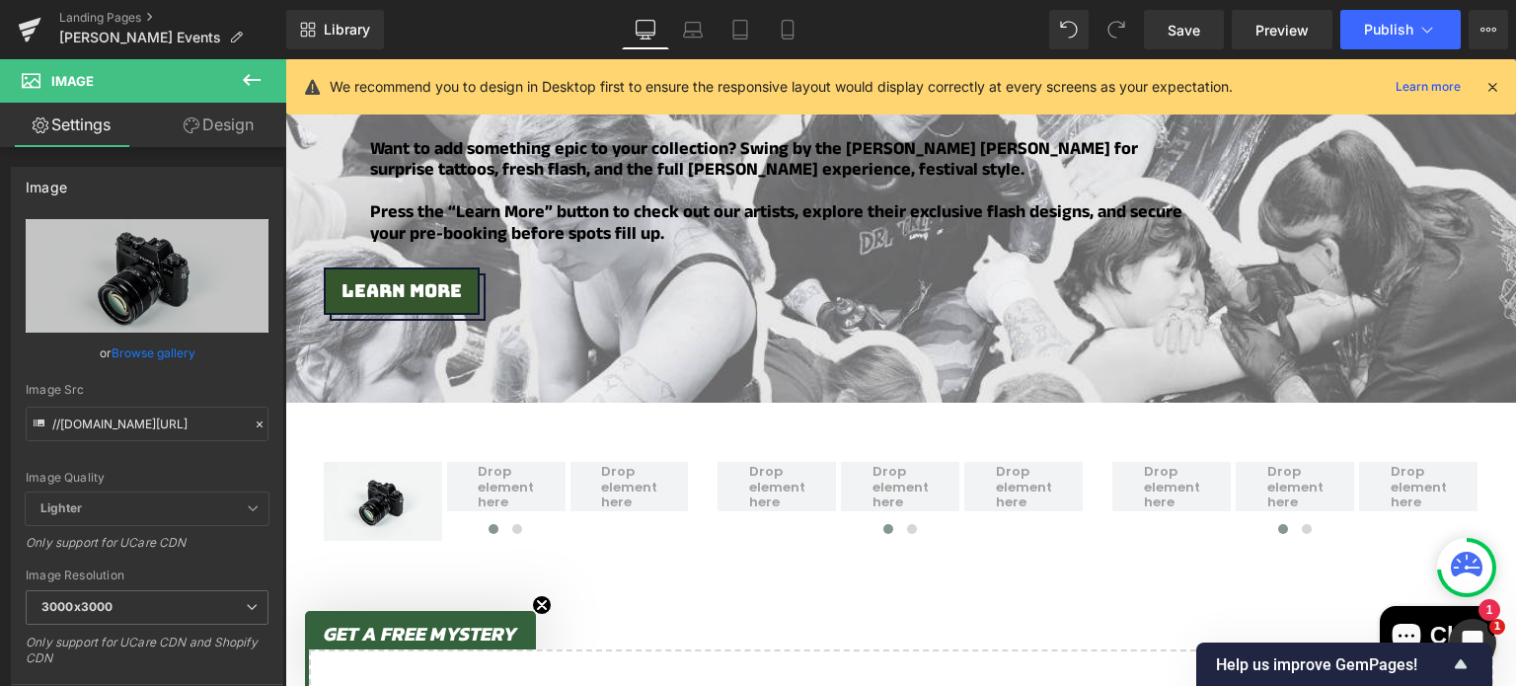
click at [245, 73] on icon at bounding box center [252, 80] width 24 height 24
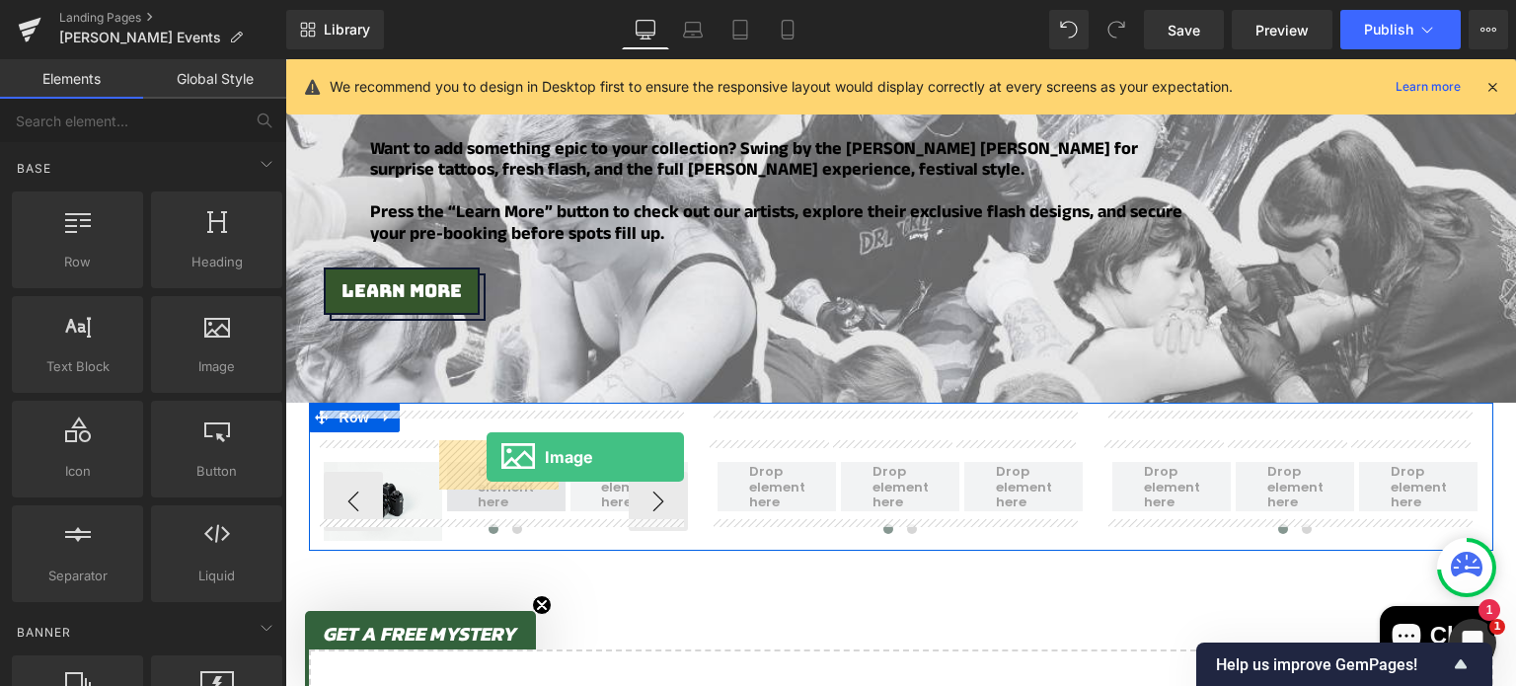
drag, startPoint x: 488, startPoint y: 412, endPoint x: 487, endPoint y: 457, distance: 45.4
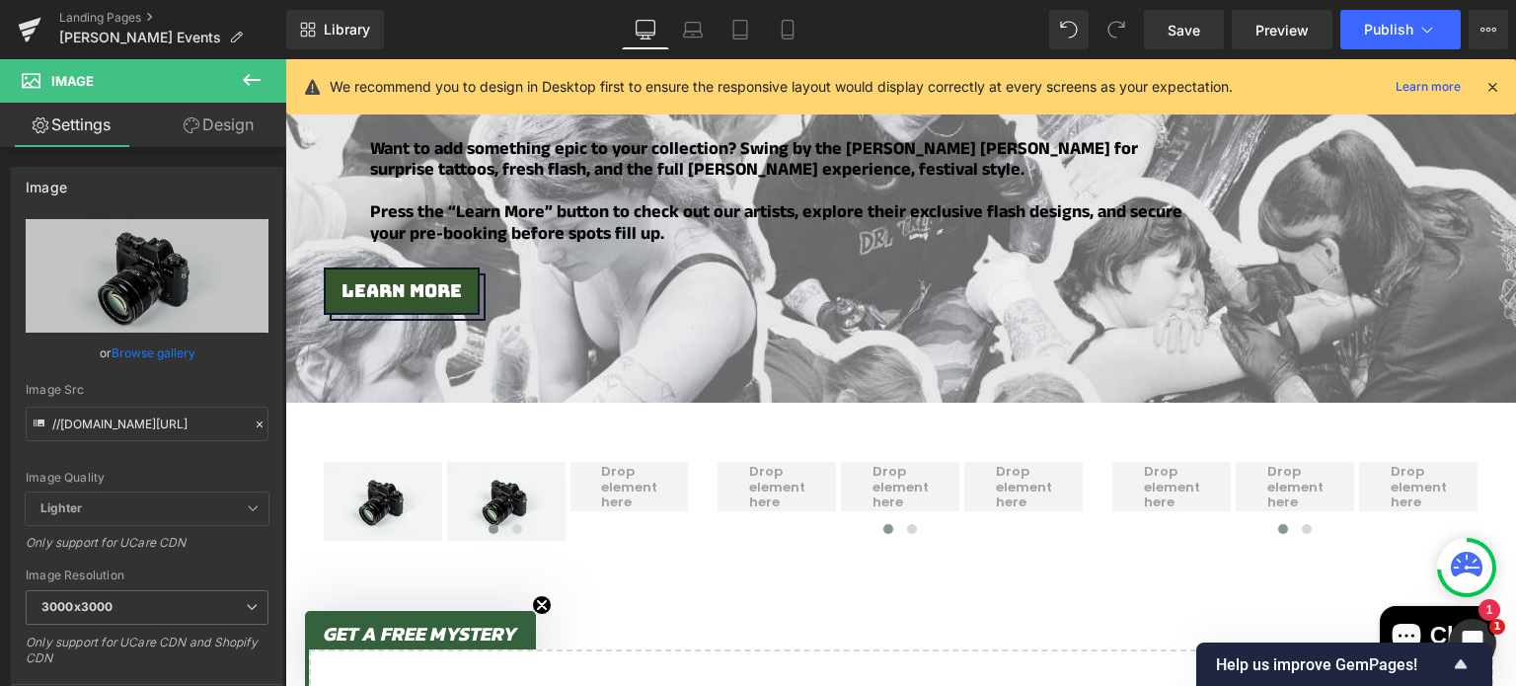
click at [240, 75] on icon at bounding box center [252, 80] width 24 height 24
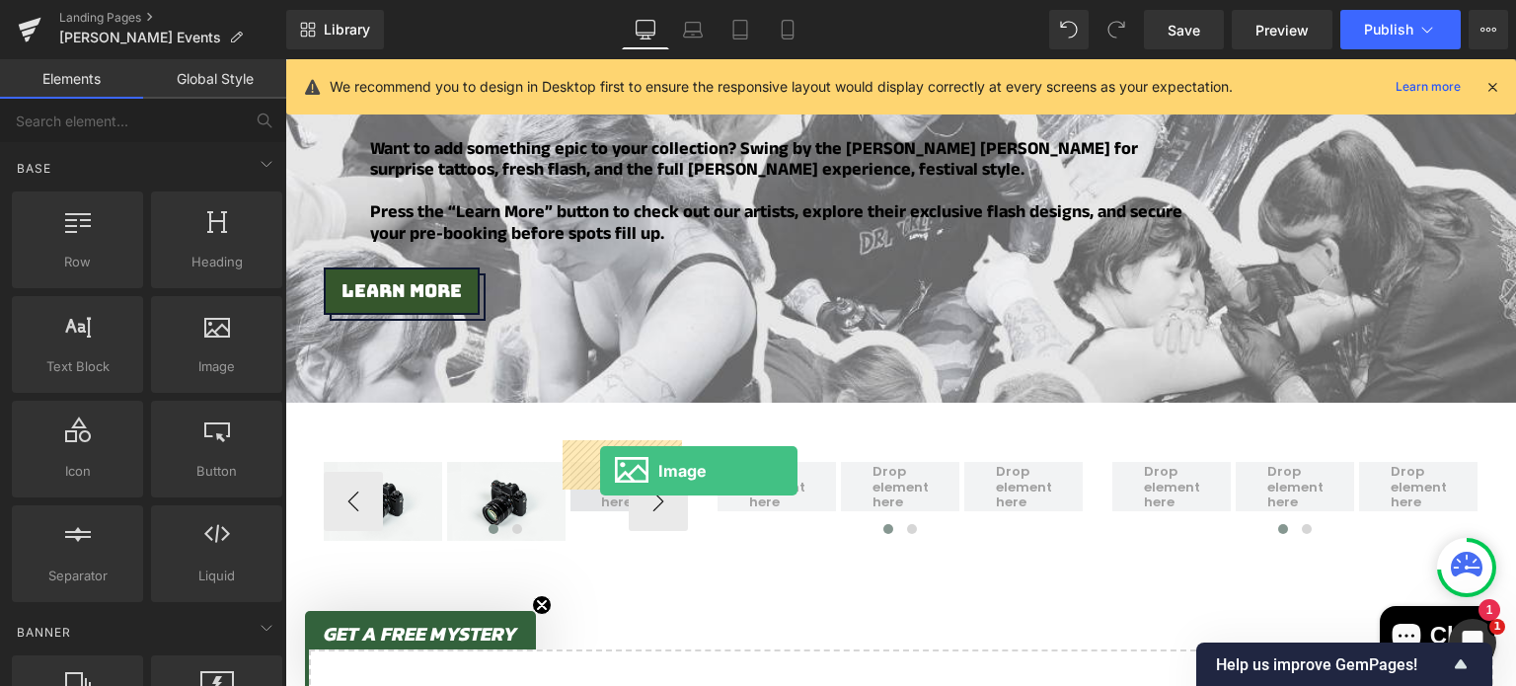
drag, startPoint x: 499, startPoint y: 395, endPoint x: 602, endPoint y: 470, distance: 127.1
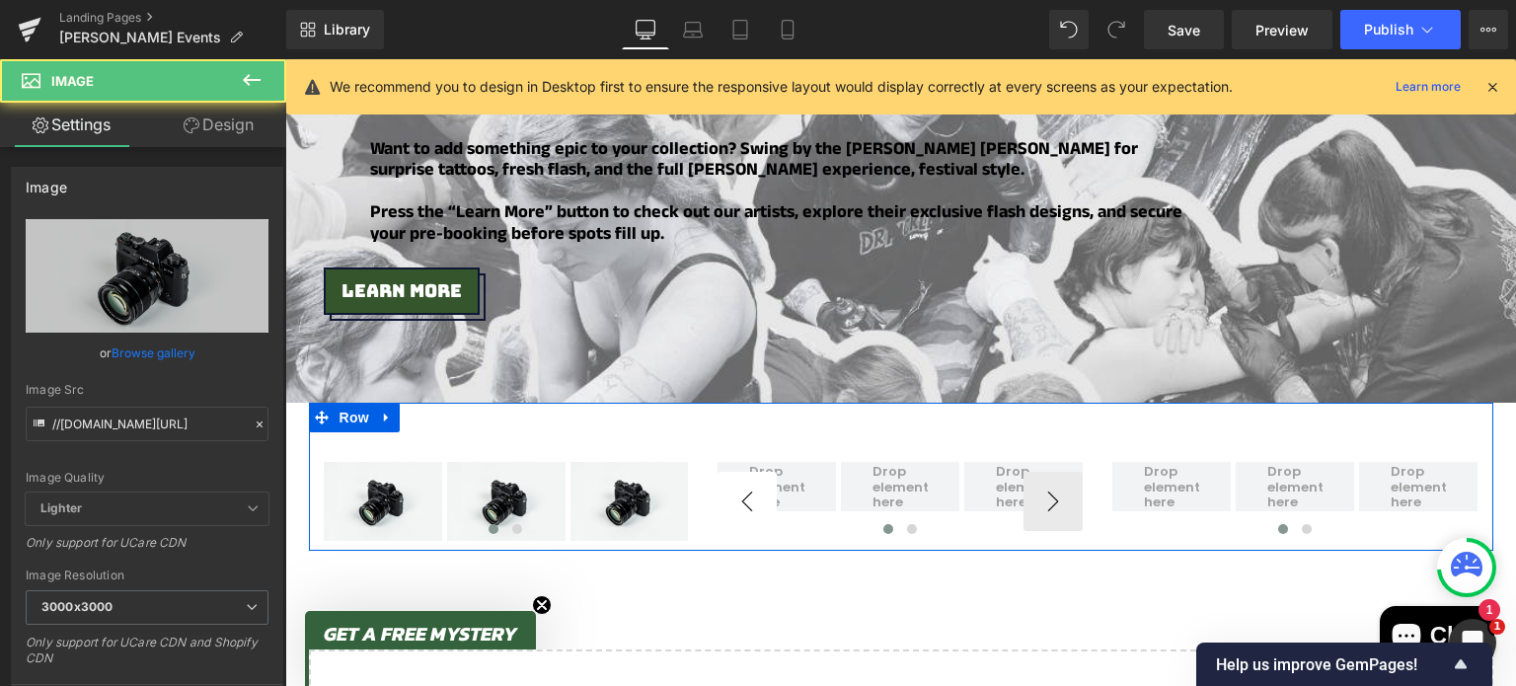
click at [655, 480] on div "Image Image Image ‹ › Carousel ‹ › Carousel ‹ ›" at bounding box center [901, 477] width 1184 height 148
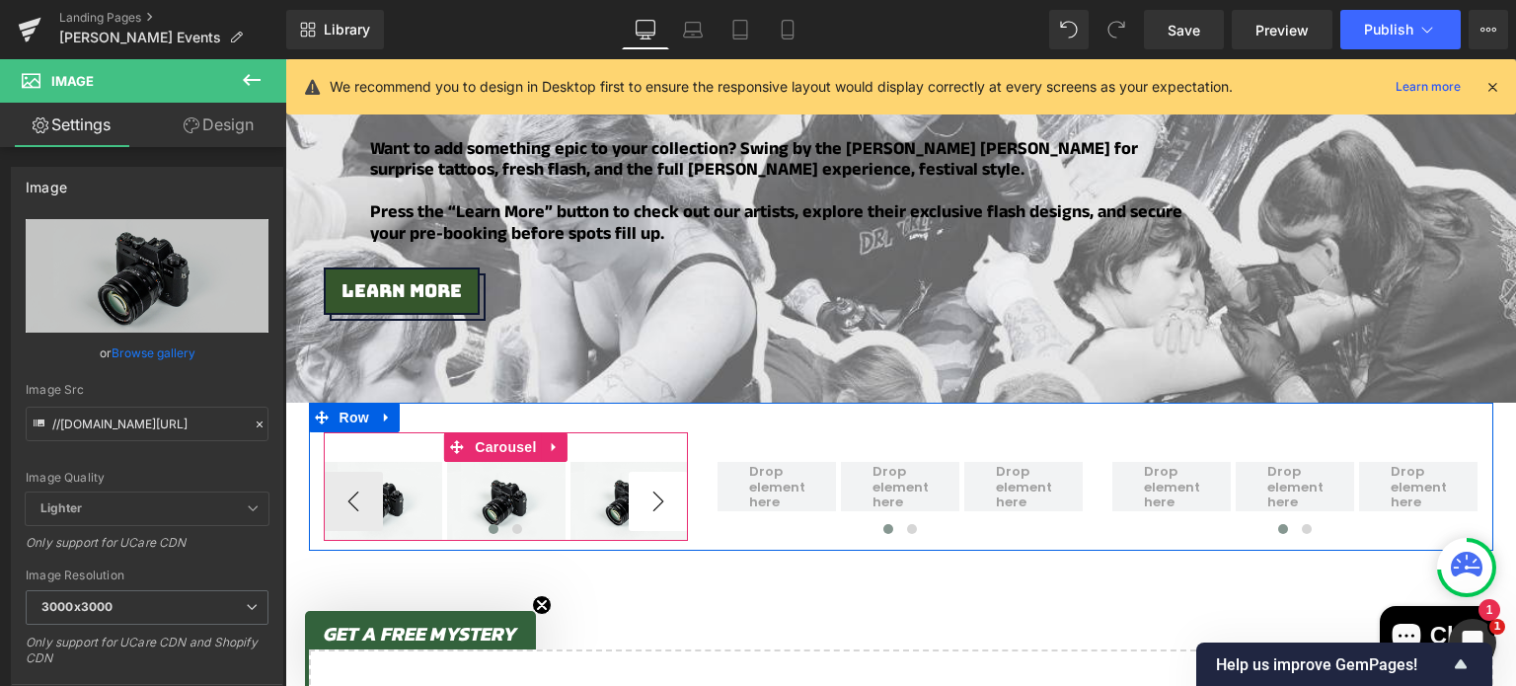
click at [640, 472] on button "›" at bounding box center [658, 501] width 59 height 59
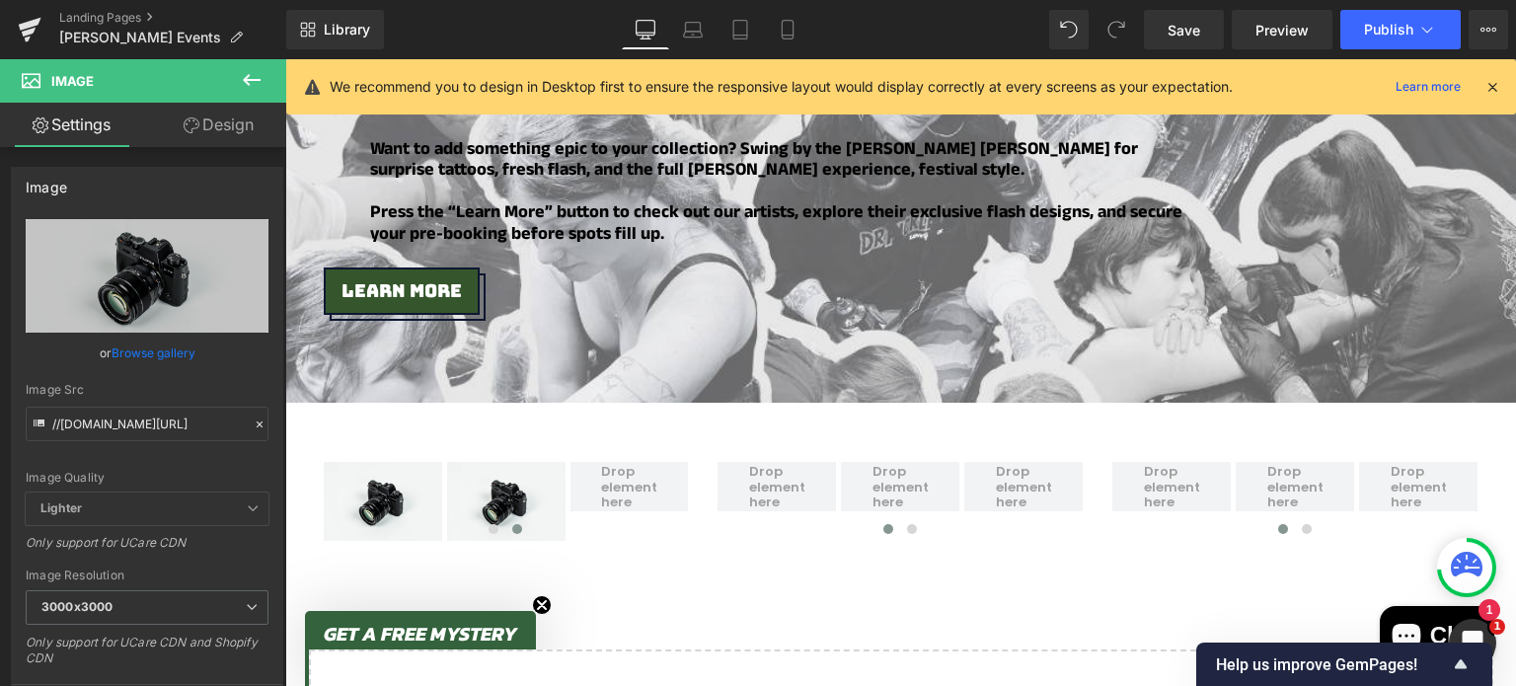
click at [265, 80] on button at bounding box center [251, 80] width 69 height 43
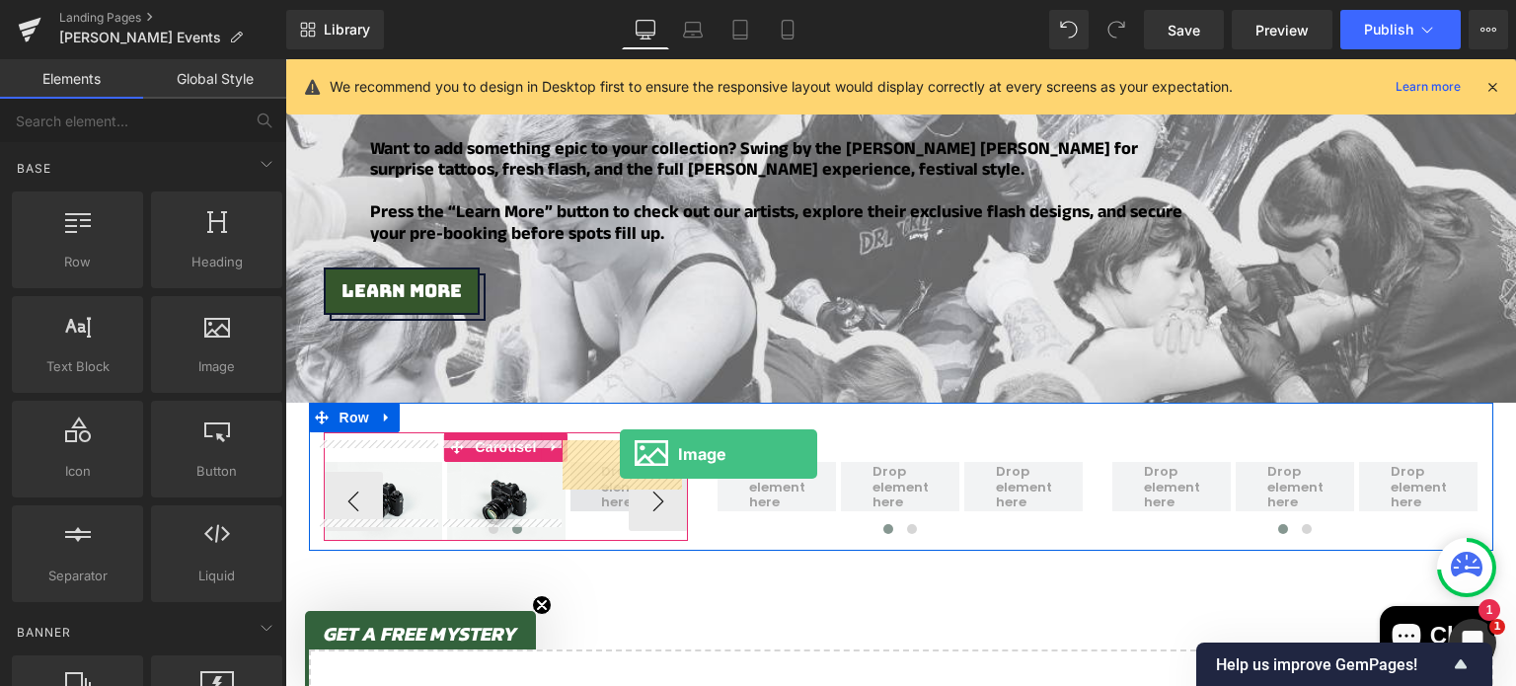
drag, startPoint x: 498, startPoint y: 394, endPoint x: 620, endPoint y: 454, distance: 135.5
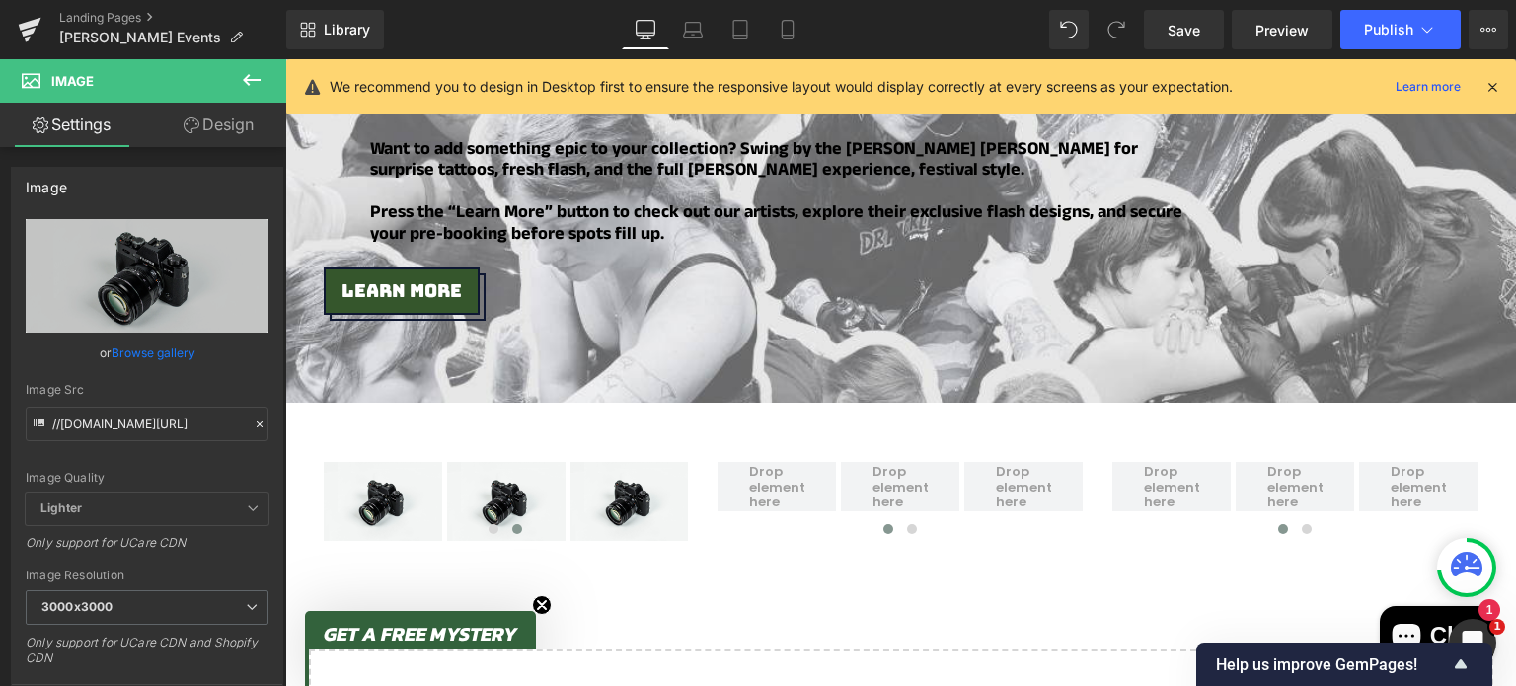
click at [253, 74] on icon at bounding box center [252, 80] width 24 height 24
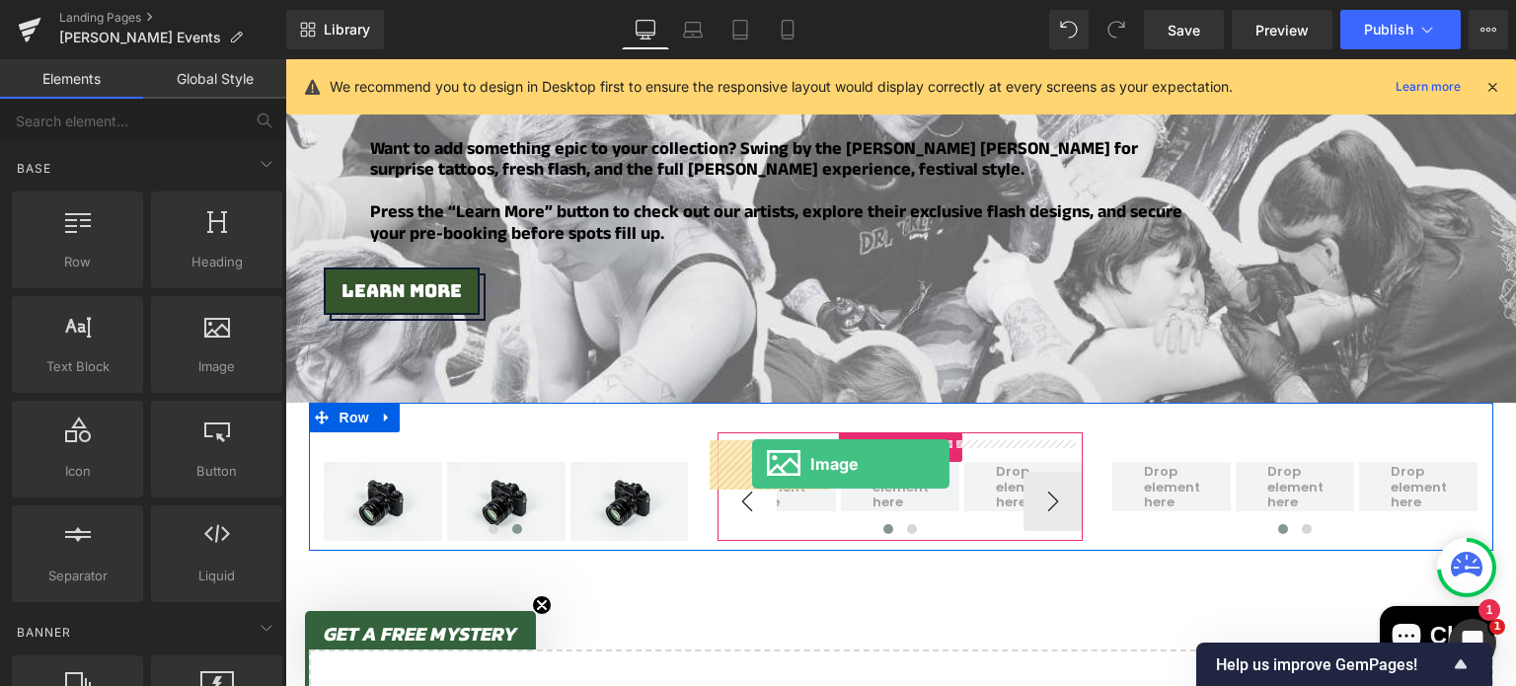
drag, startPoint x: 491, startPoint y: 390, endPoint x: 753, endPoint y: 464, distance: 272.8
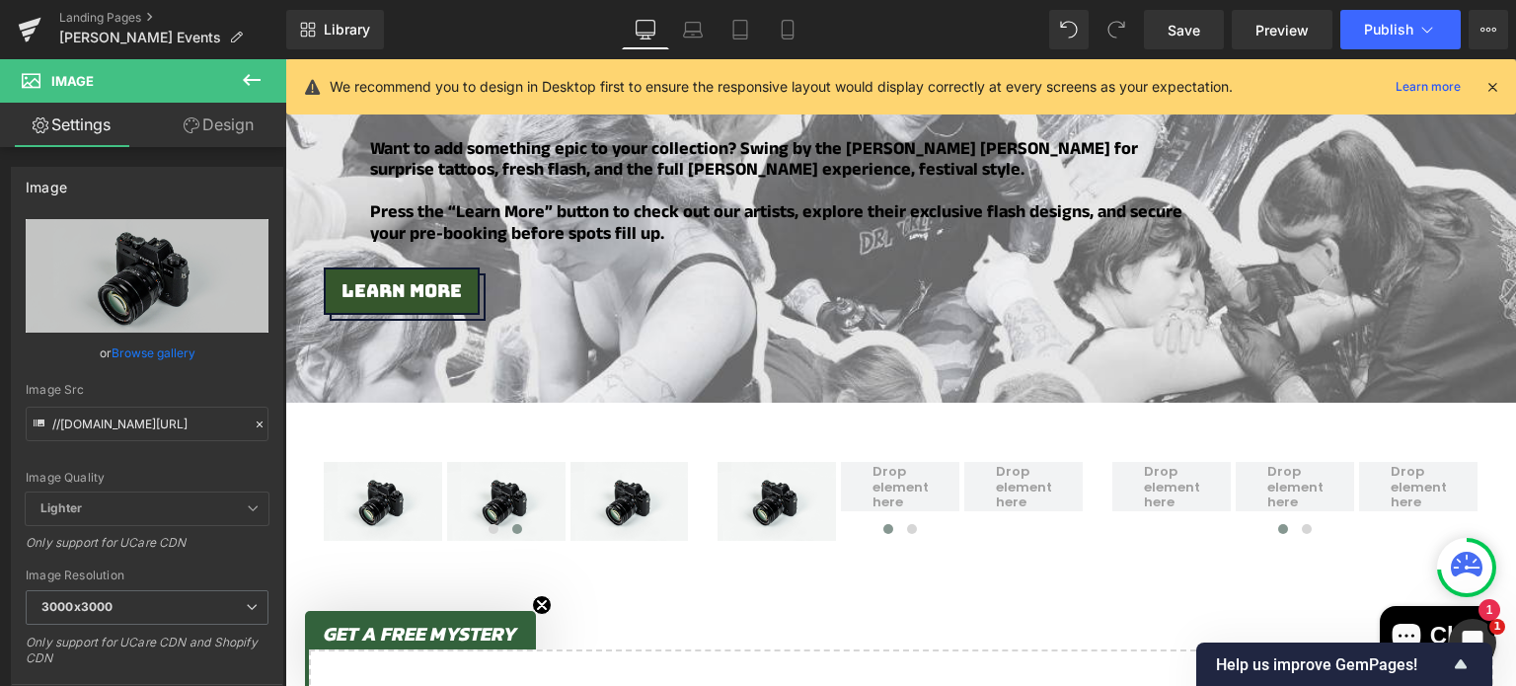
click at [238, 65] on button at bounding box center [251, 80] width 69 height 43
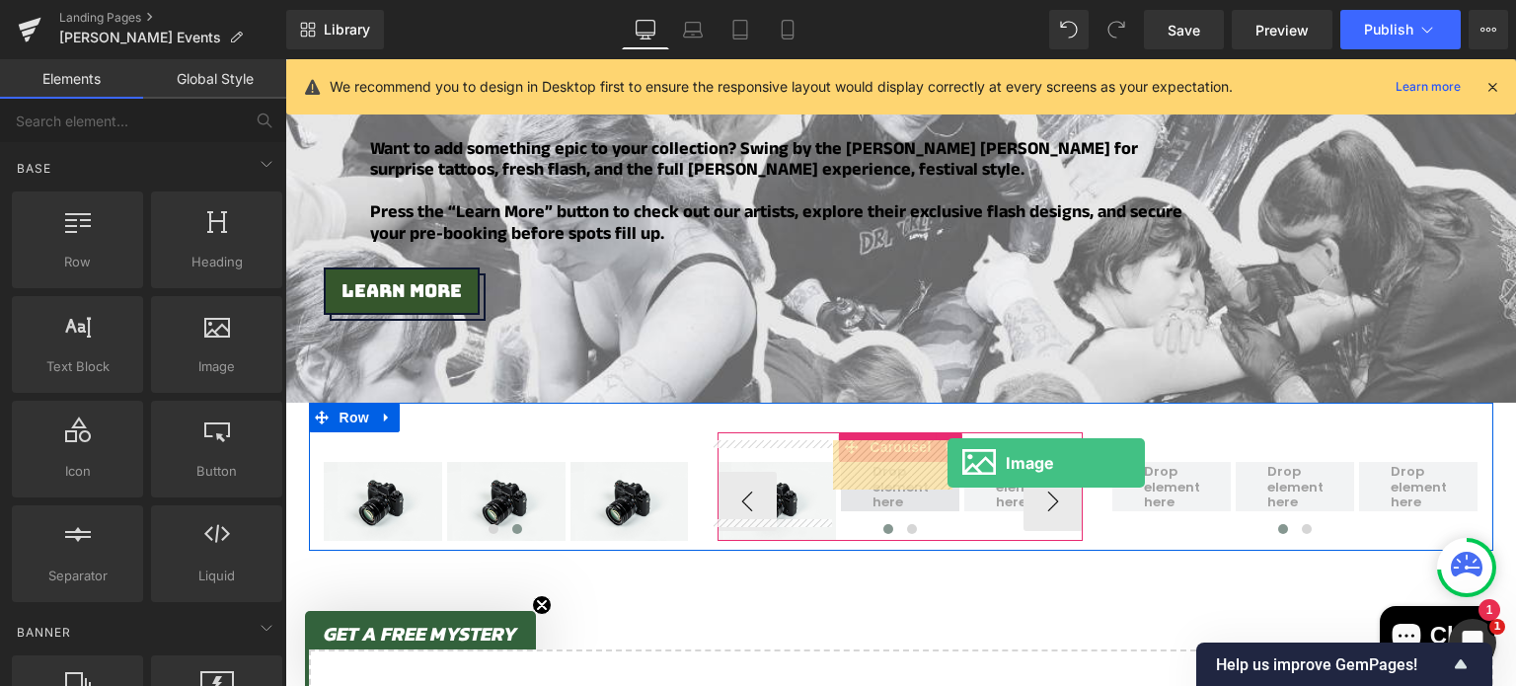
drag, startPoint x: 505, startPoint y: 398, endPoint x: 947, endPoint y: 462, distance: 446.8
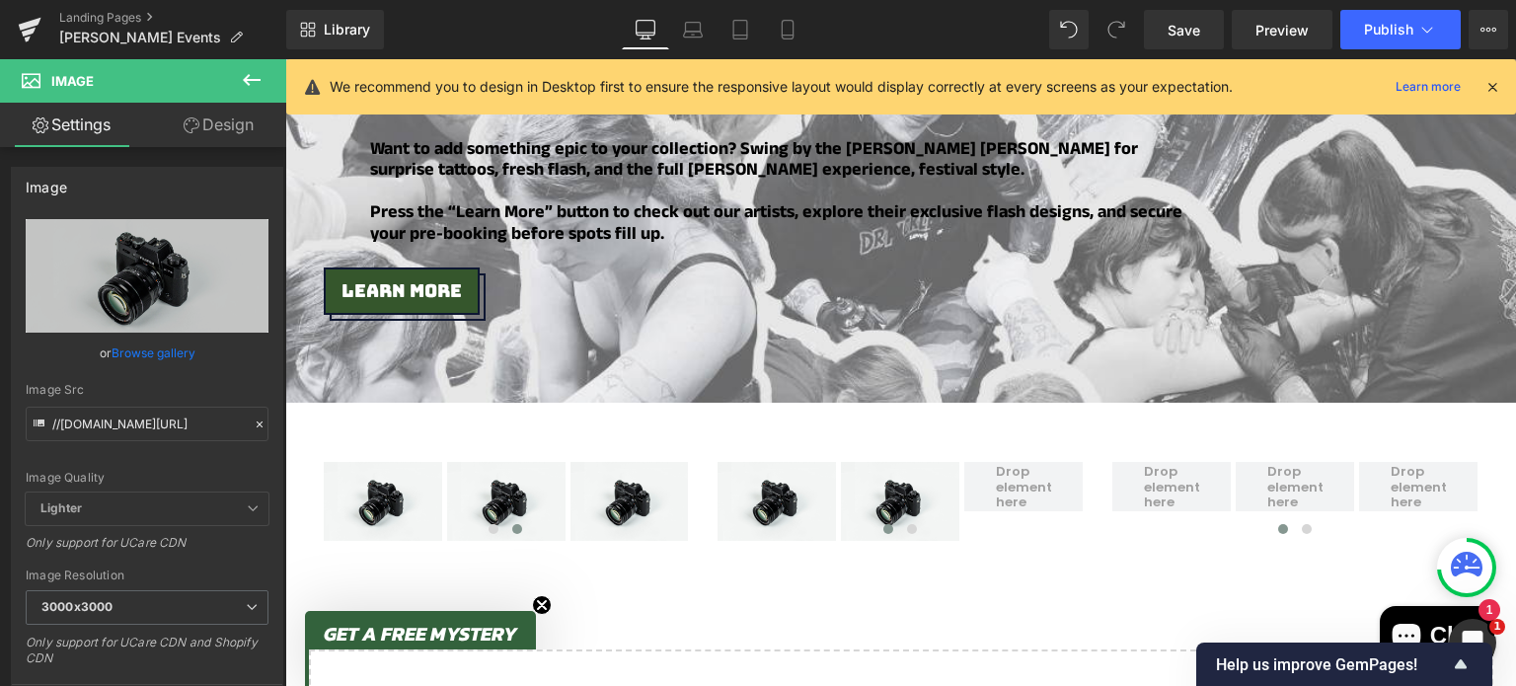
click at [249, 68] on icon at bounding box center [252, 80] width 24 height 24
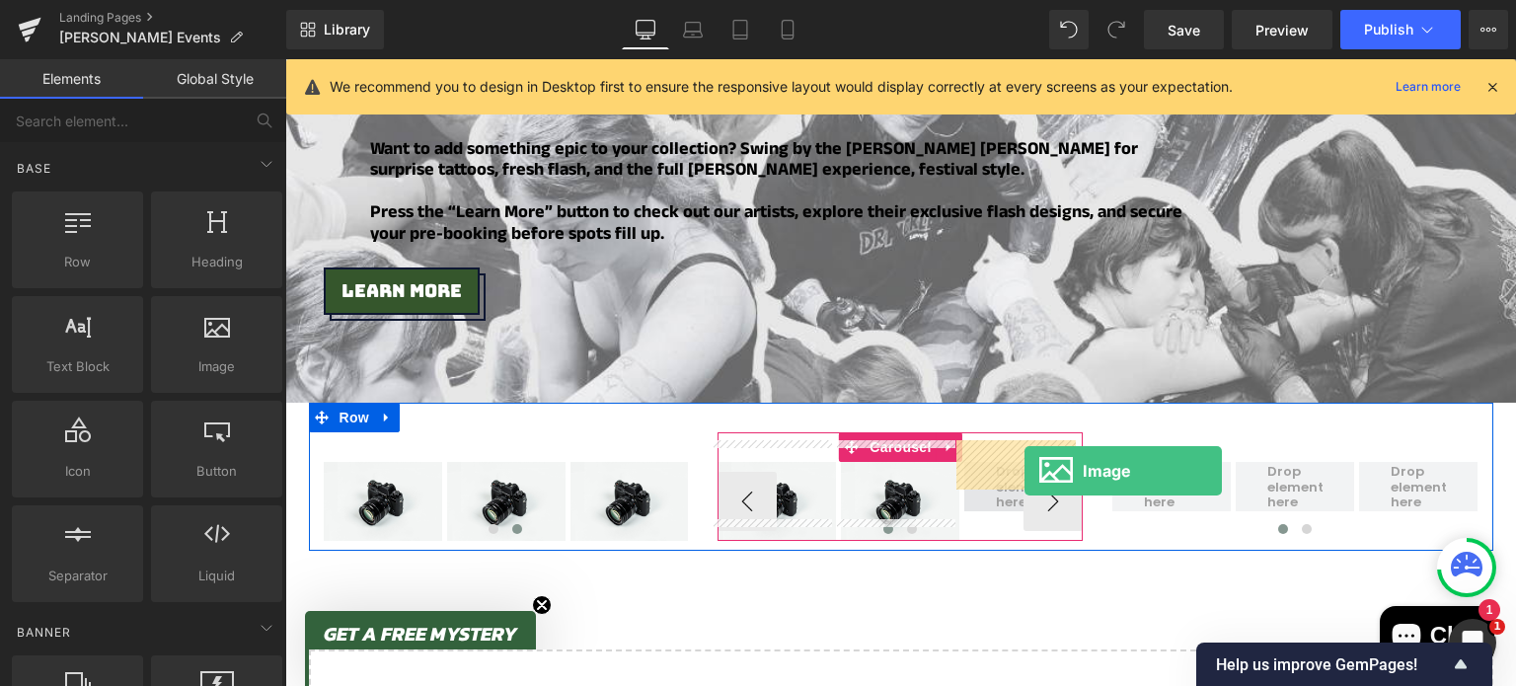
drag, startPoint x: 502, startPoint y: 380, endPoint x: 1015, endPoint y: 461, distance: 518.6
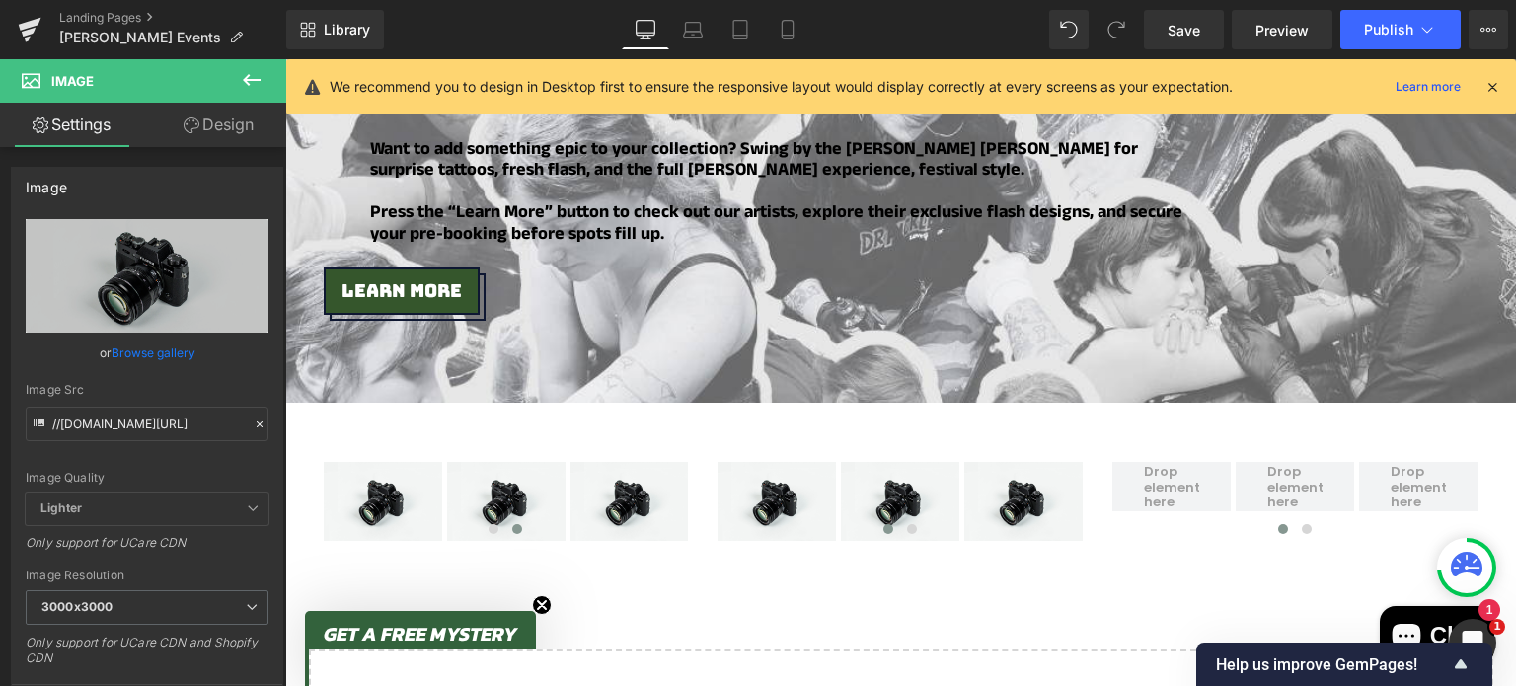
click at [255, 86] on icon at bounding box center [252, 80] width 24 height 24
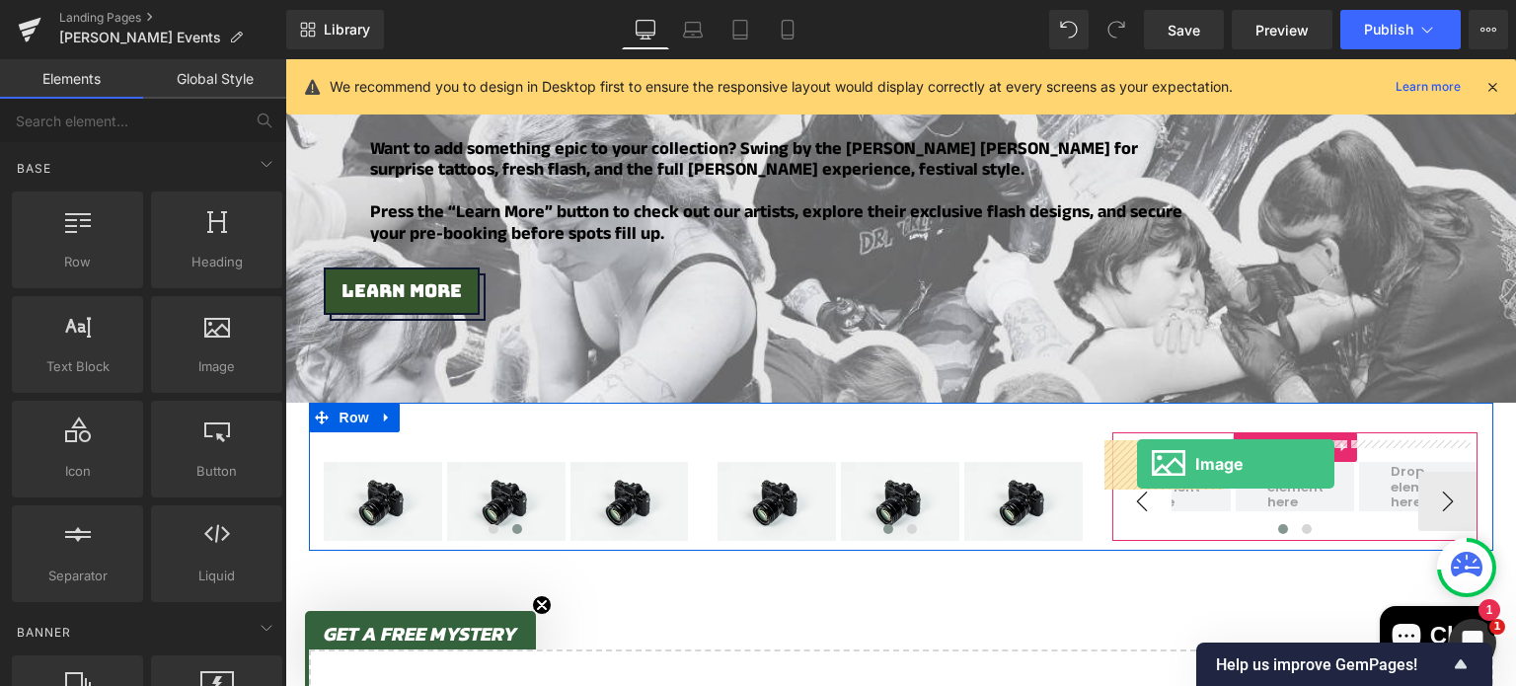
drag, startPoint x: 515, startPoint y: 403, endPoint x: 1137, endPoint y: 464, distance: 624.8
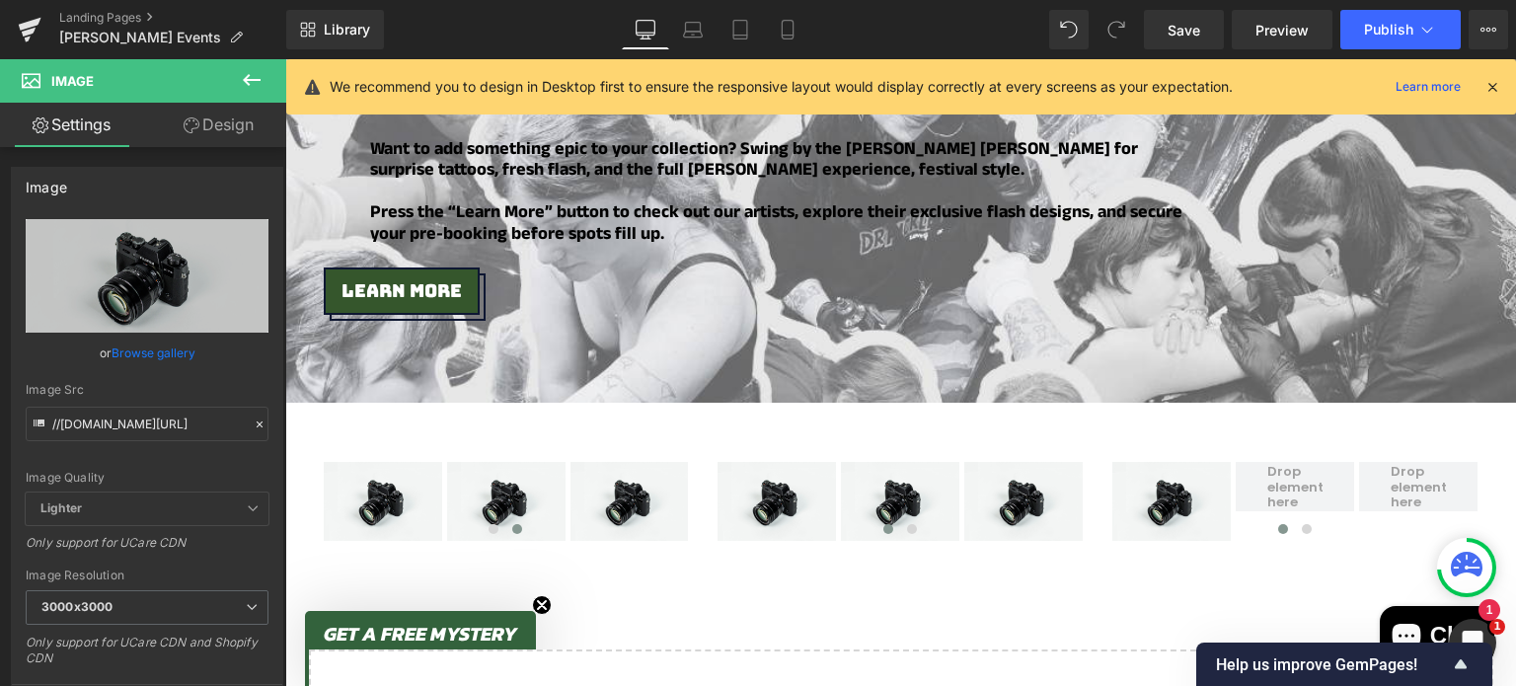
click at [261, 91] on icon at bounding box center [252, 80] width 24 height 24
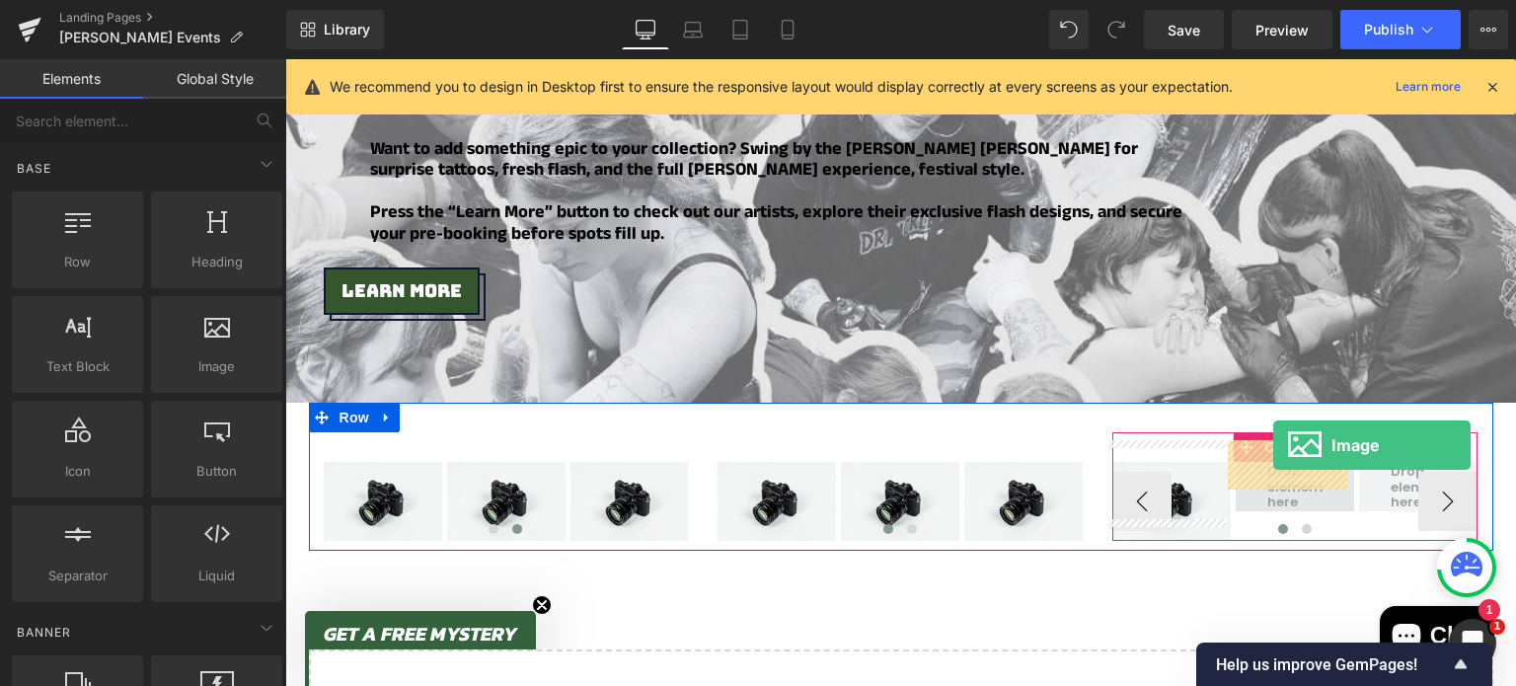
drag, startPoint x: 492, startPoint y: 400, endPoint x: 1273, endPoint y: 446, distance: 783.0
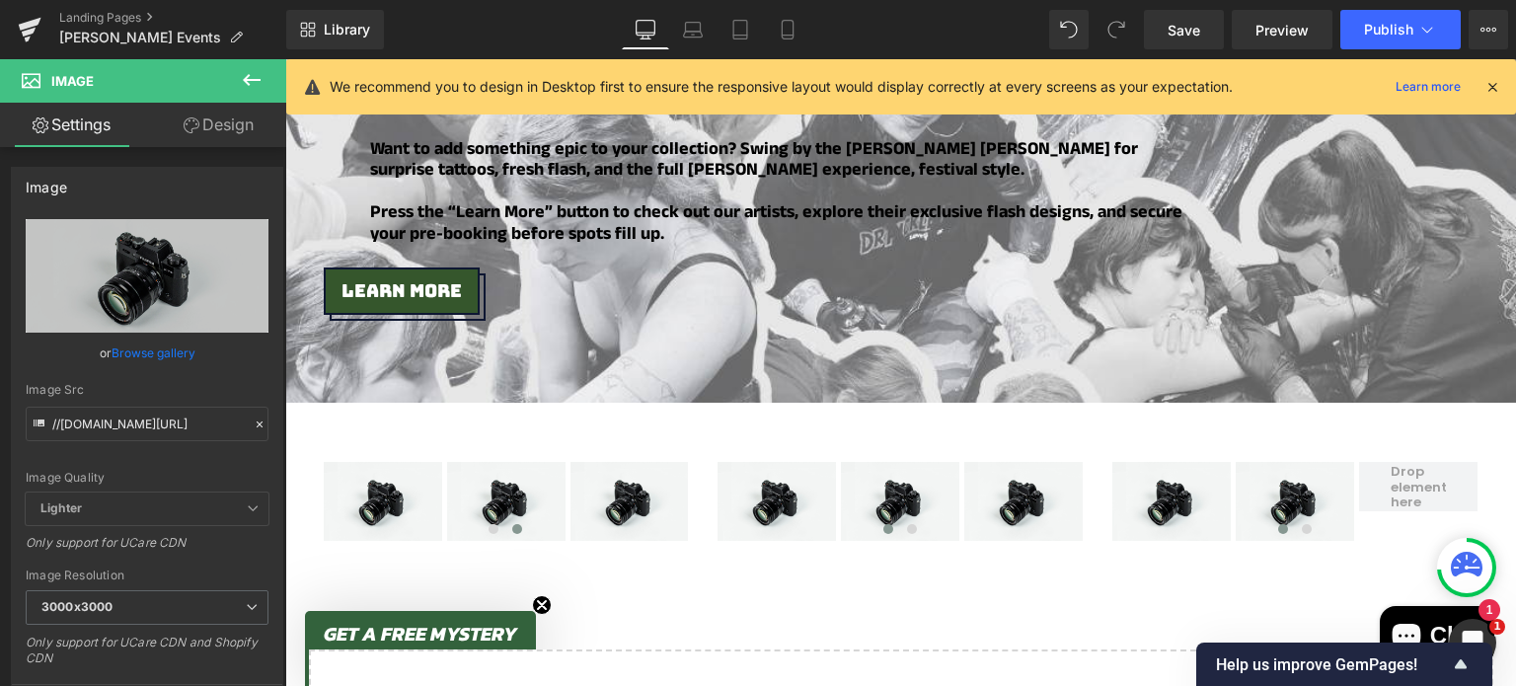
click at [246, 82] on icon at bounding box center [252, 80] width 18 height 12
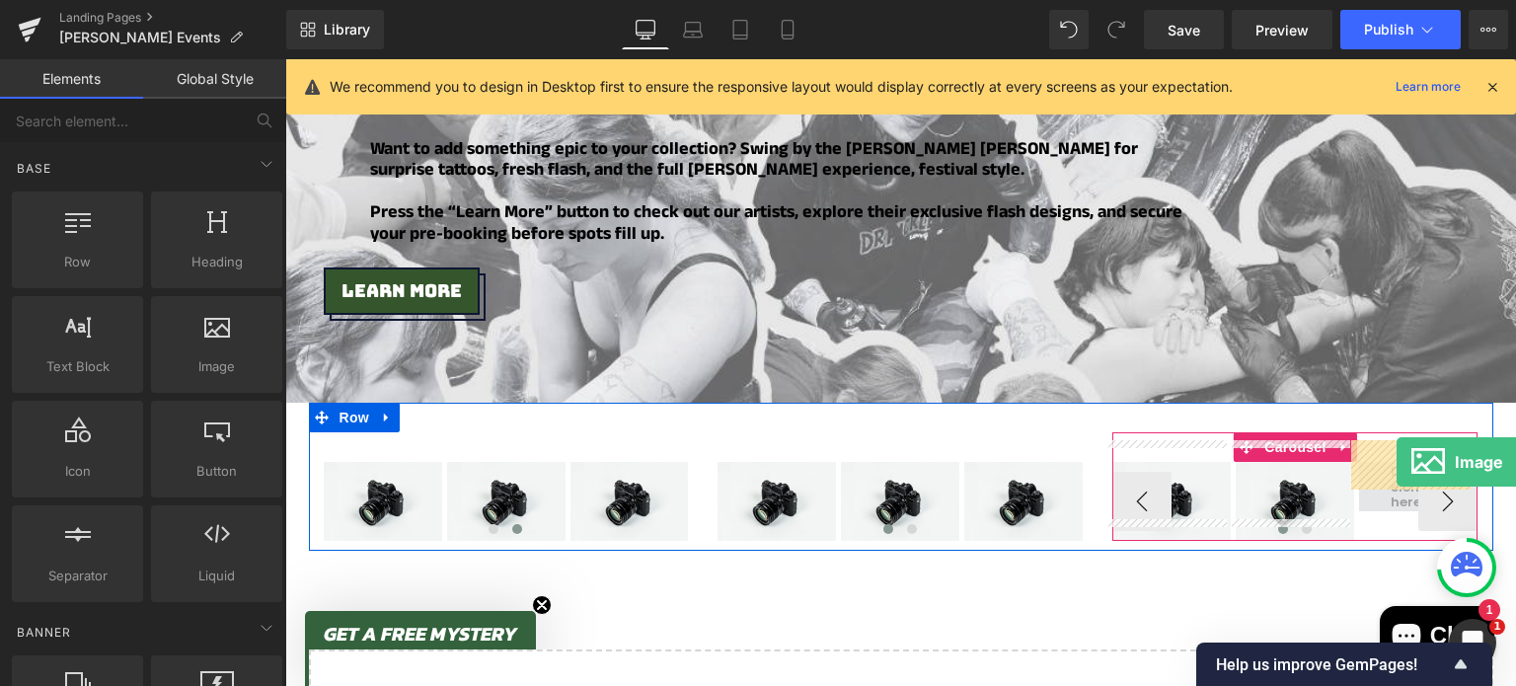
drag, startPoint x: 520, startPoint y: 380, endPoint x: 1397, endPoint y: 461, distance: 880.1
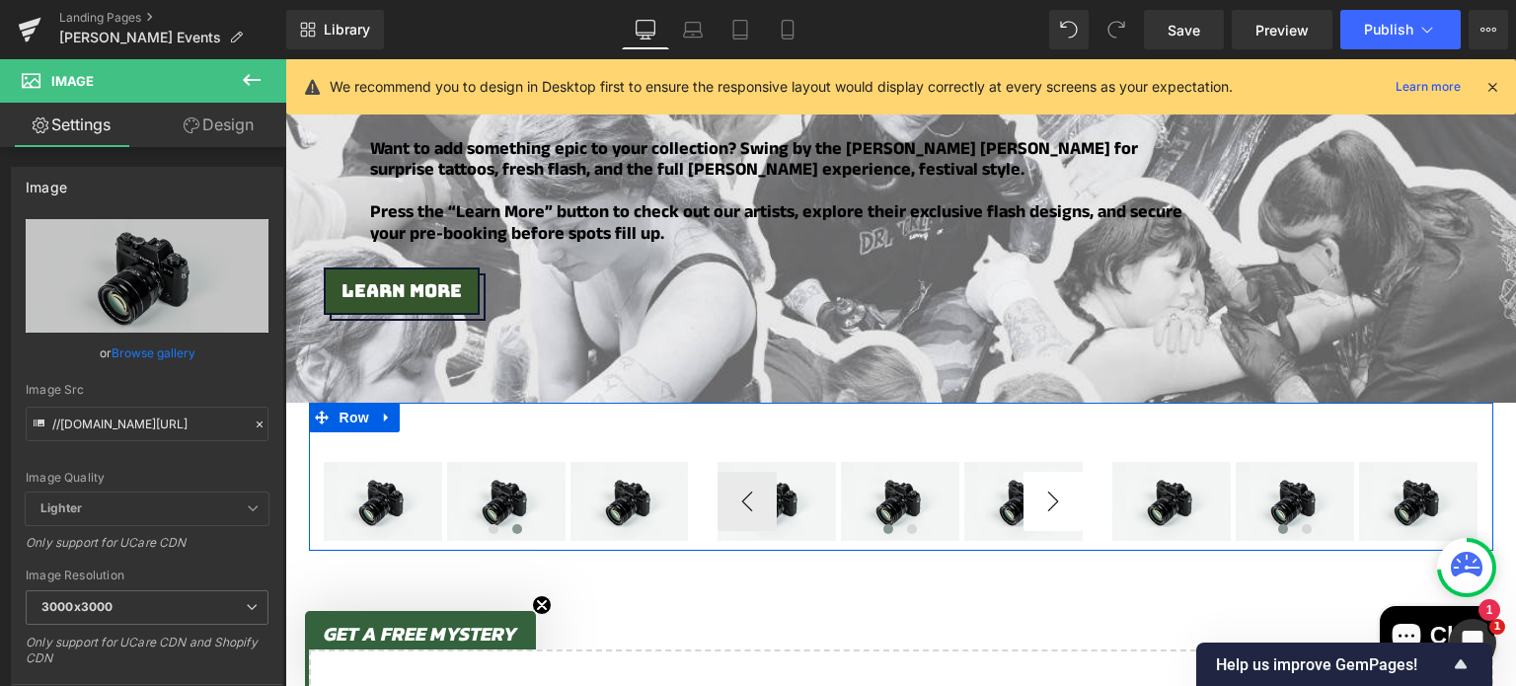
click at [1058, 479] on button "›" at bounding box center [1052, 501] width 59 height 59
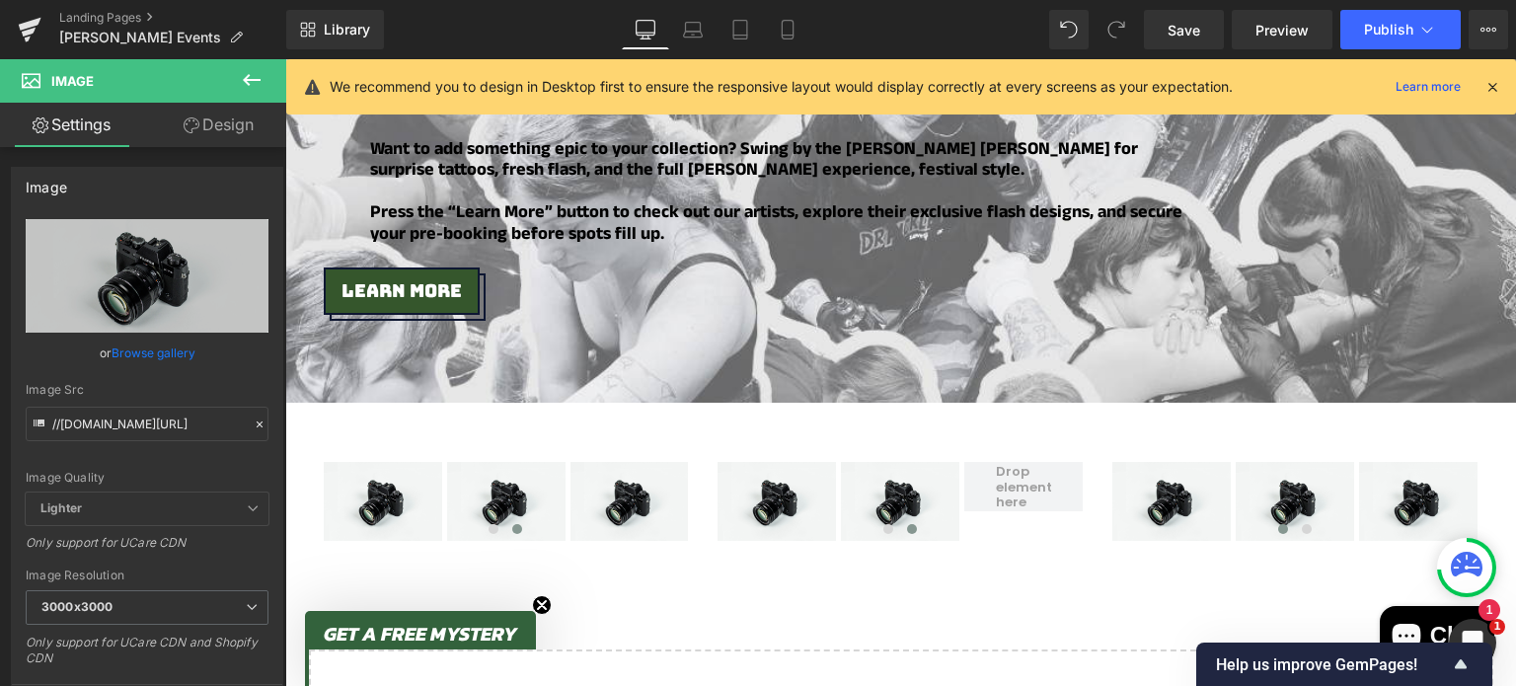
click at [253, 68] on icon at bounding box center [252, 80] width 24 height 24
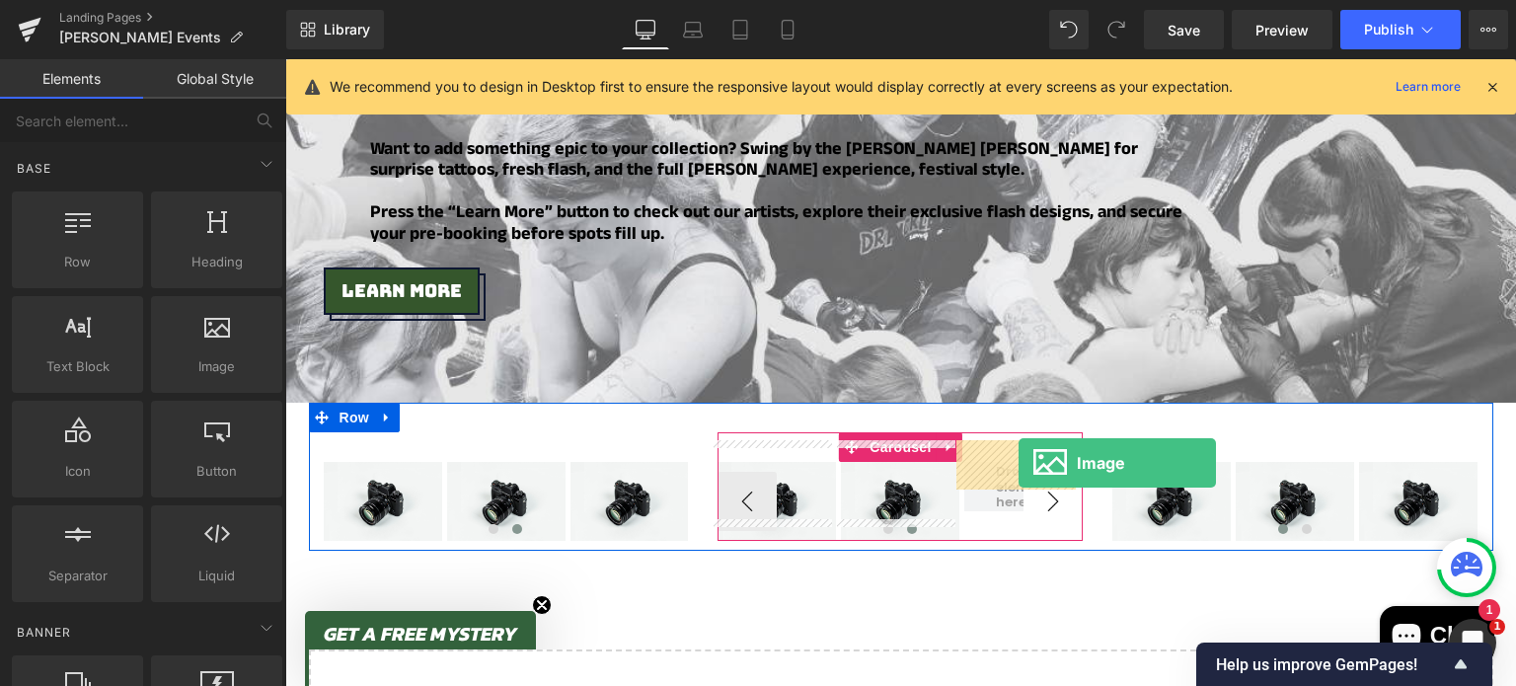
drag, startPoint x: 502, startPoint y: 397, endPoint x: 1019, endPoint y: 462, distance: 520.3
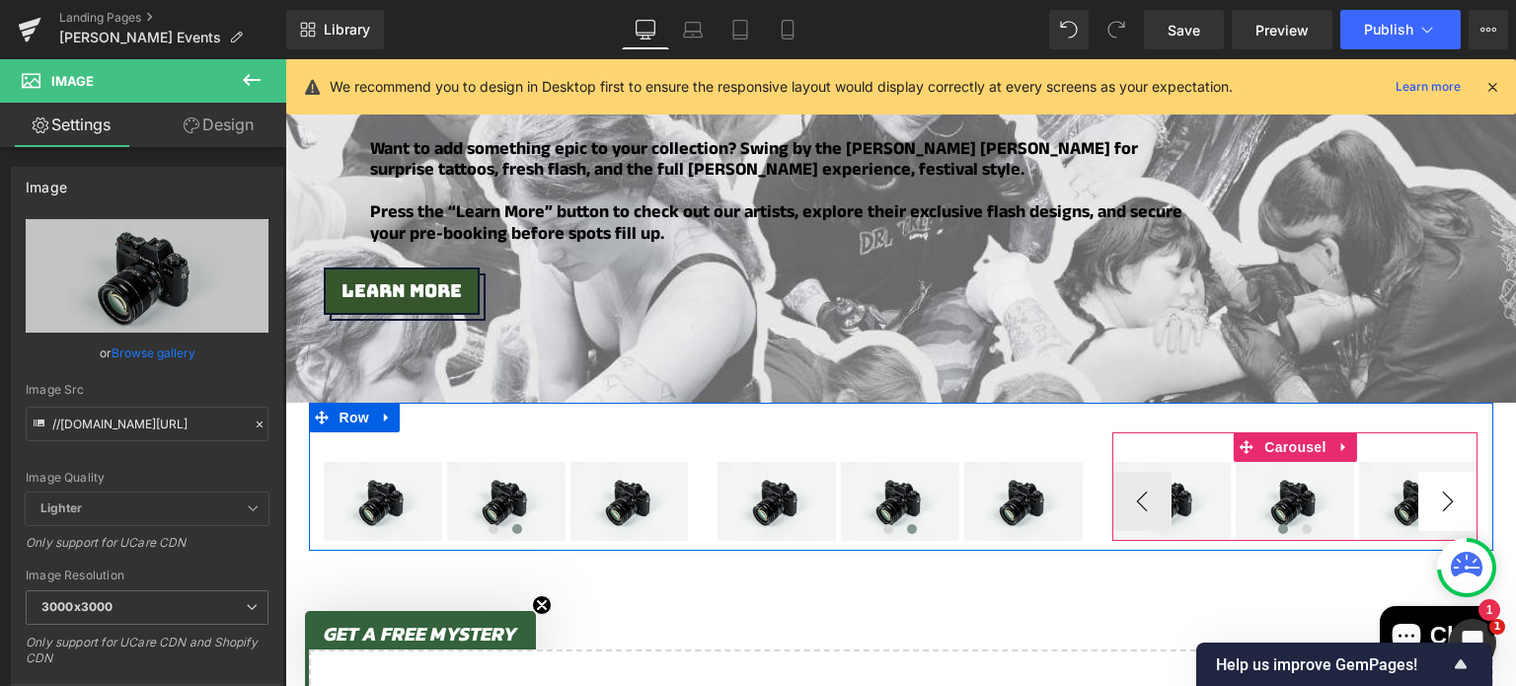
click at [1445, 486] on button "›" at bounding box center [1447, 501] width 59 height 59
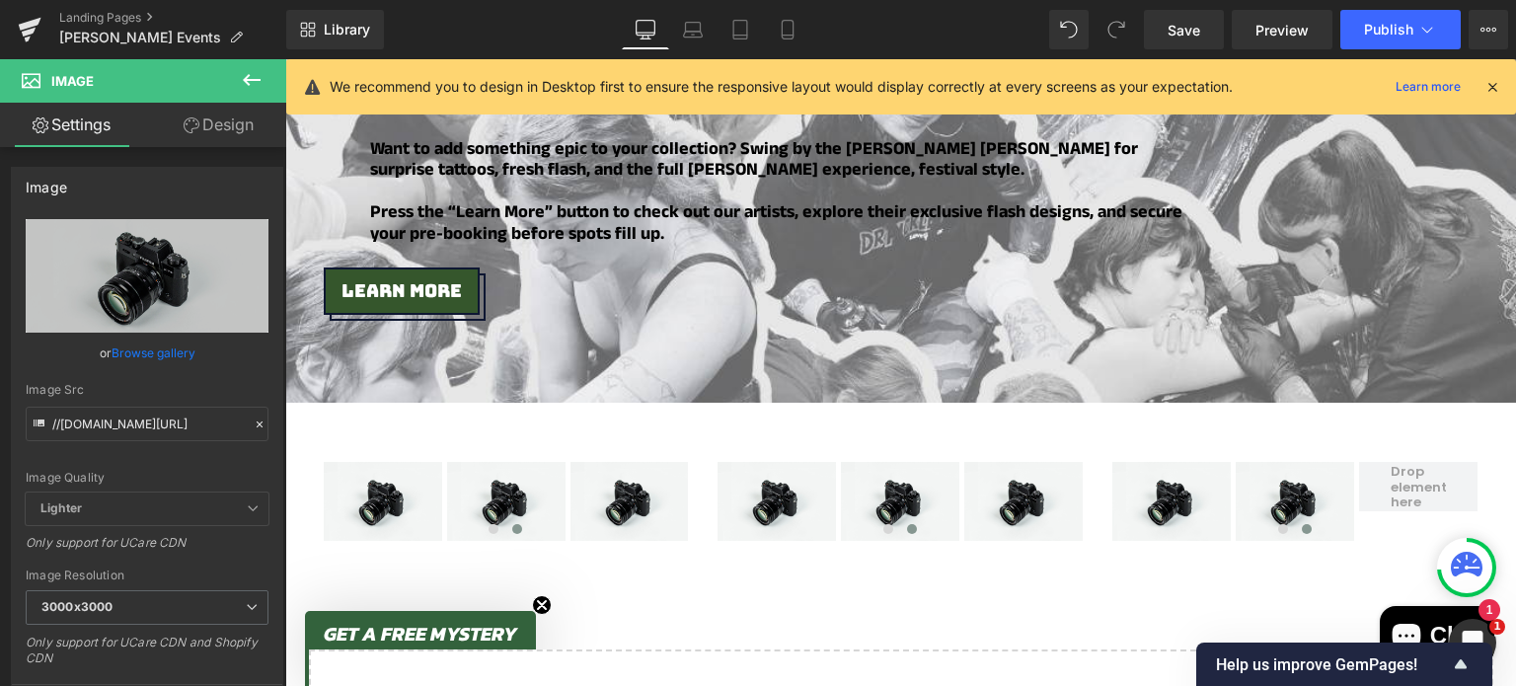
click at [255, 84] on icon at bounding box center [252, 80] width 24 height 24
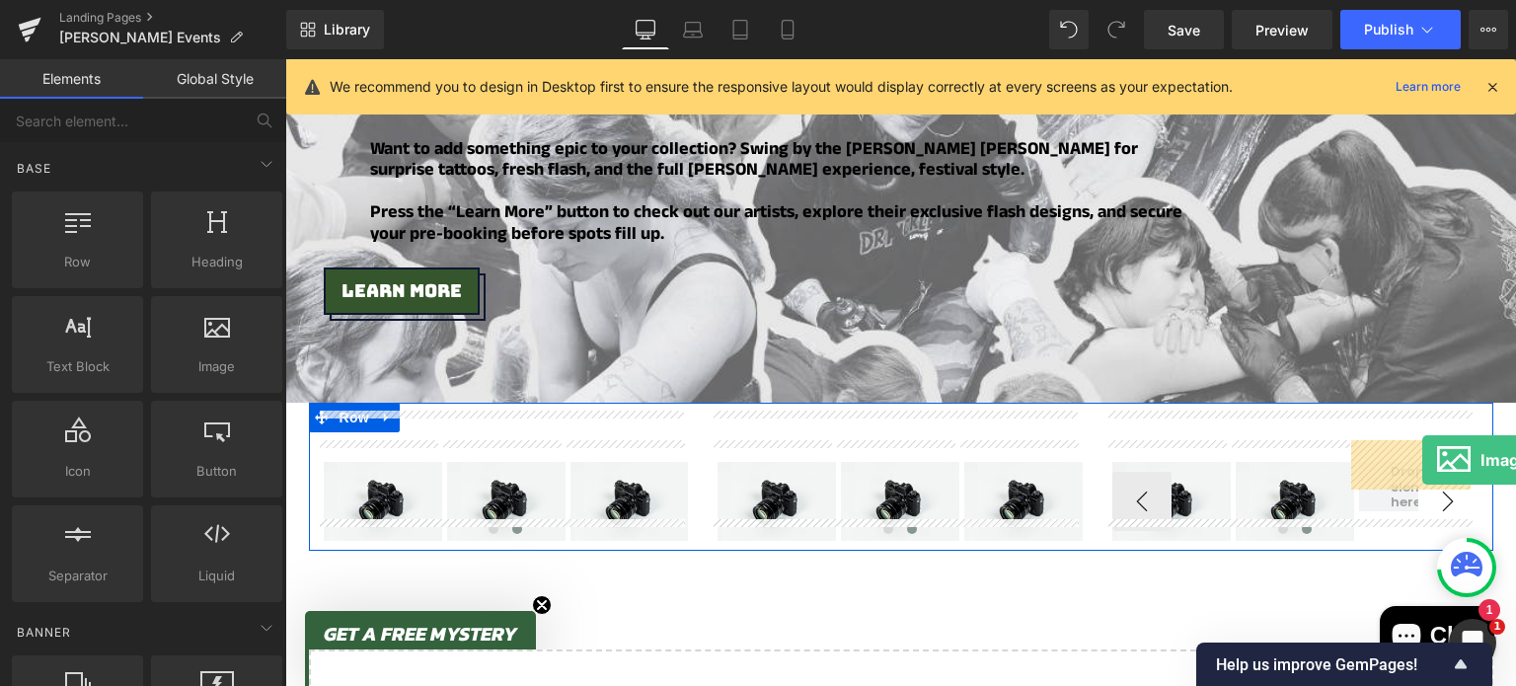
drag, startPoint x: 513, startPoint y: 385, endPoint x: 1421, endPoint y: 461, distance: 911.2
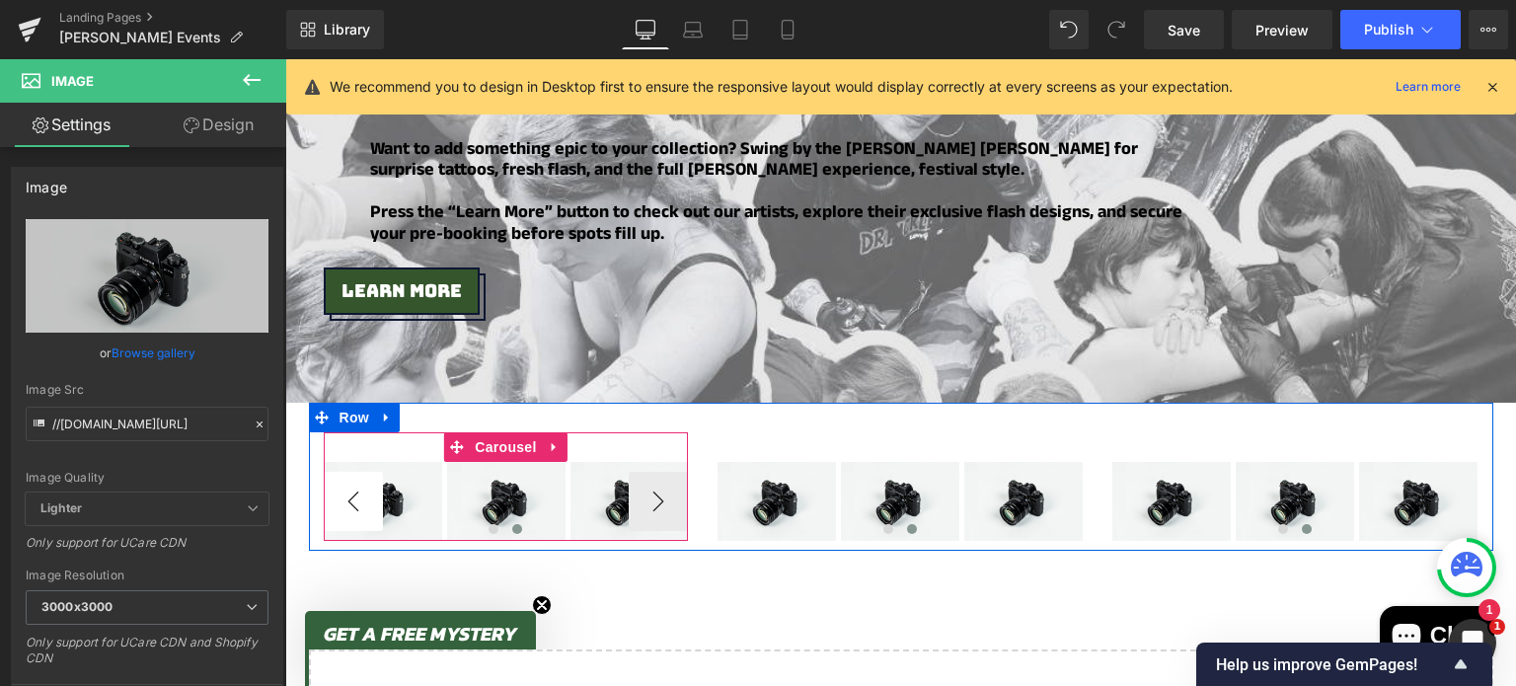
click at [357, 473] on button "‹" at bounding box center [353, 501] width 59 height 59
click at [355, 473] on button "‹" at bounding box center [353, 501] width 59 height 59
